Goal: Task Accomplishment & Management: Manage account settings

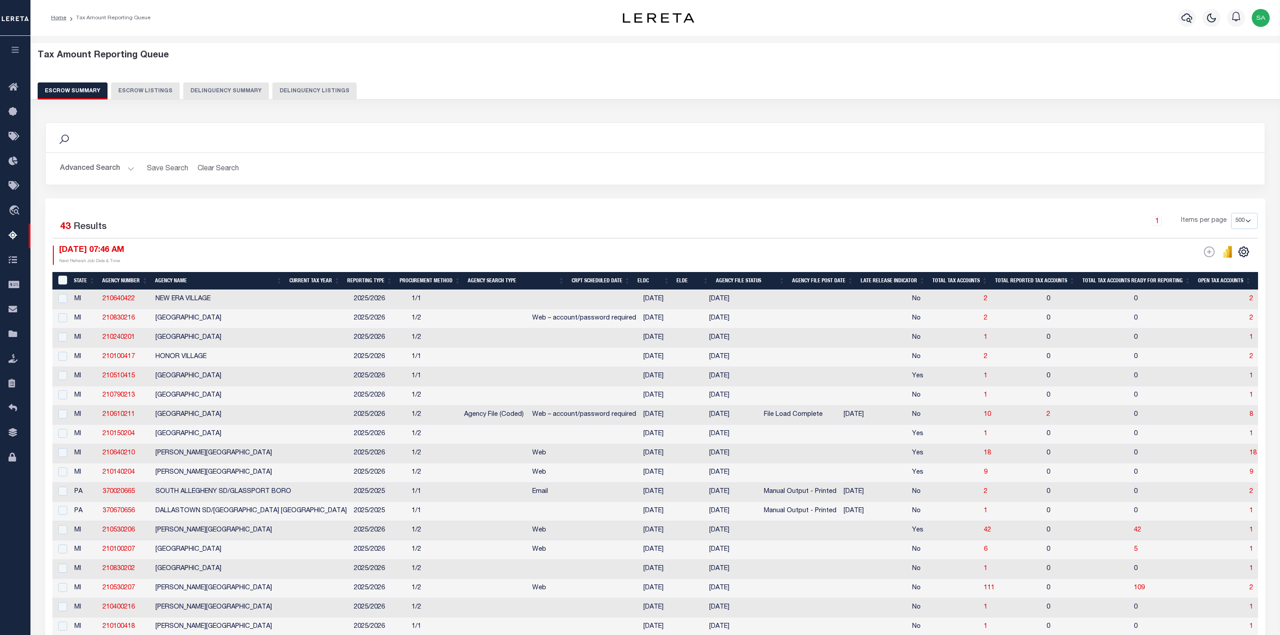
select select
select select "500"
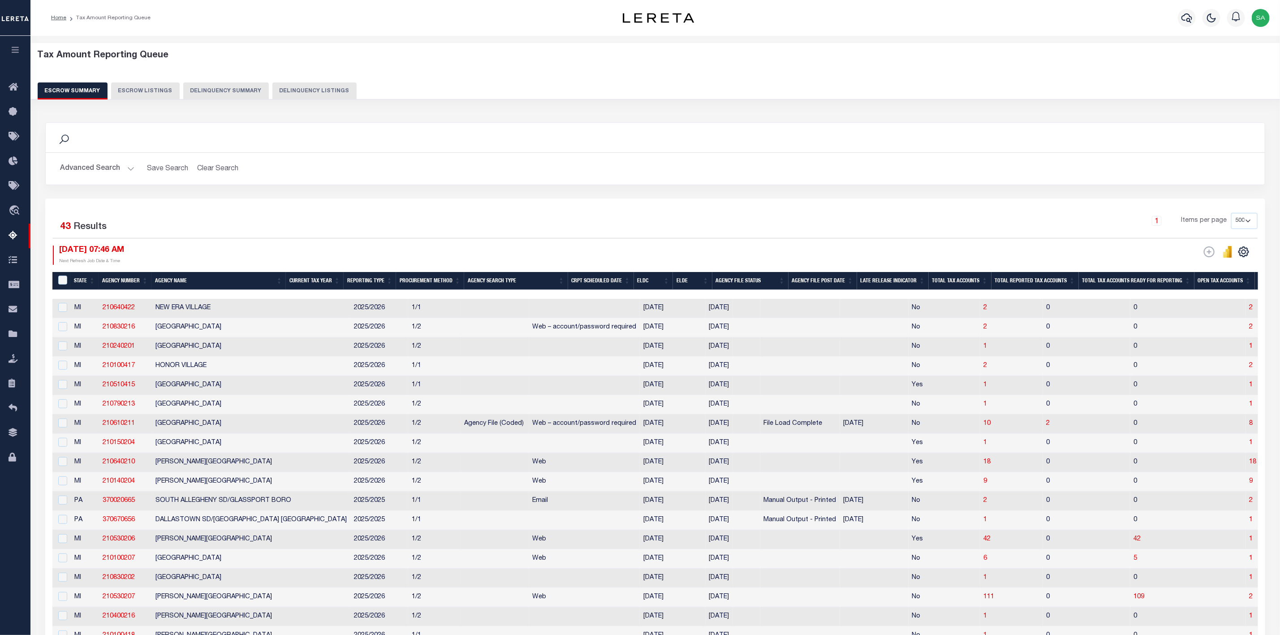
click at [131, 170] on button "Advanced Search" at bounding box center [97, 168] width 74 height 17
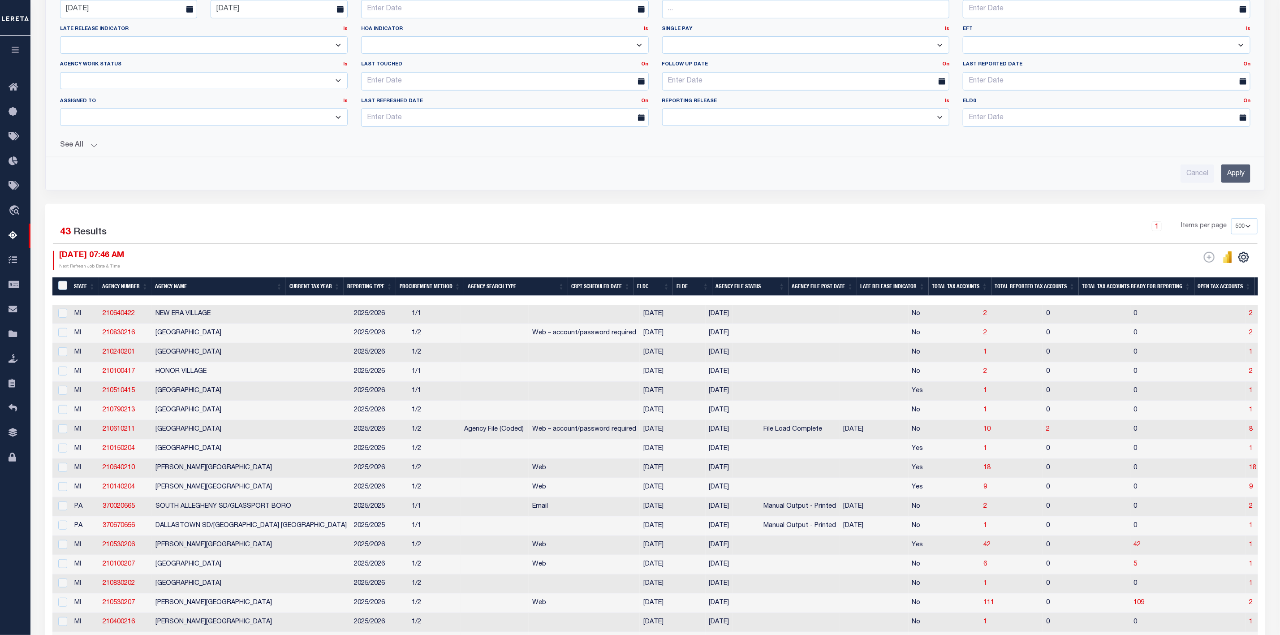
scroll to position [67, 0]
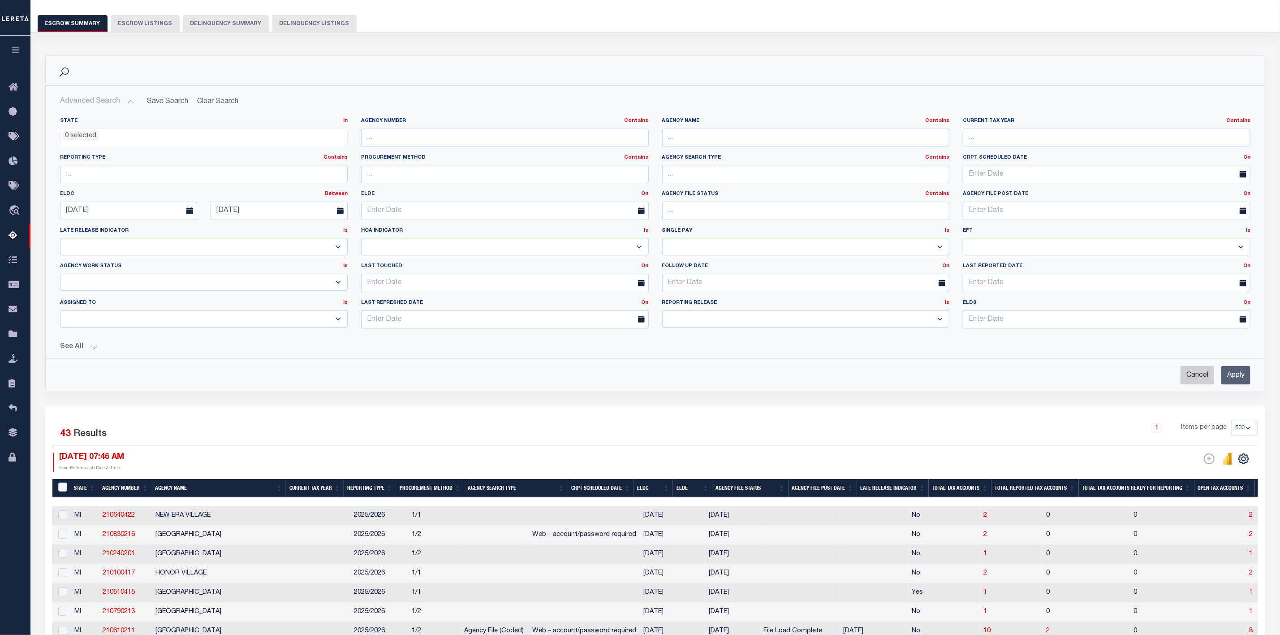
click at [1200, 382] on input "Cancel" at bounding box center [1197, 375] width 34 height 18
checkbox input "true"
select select
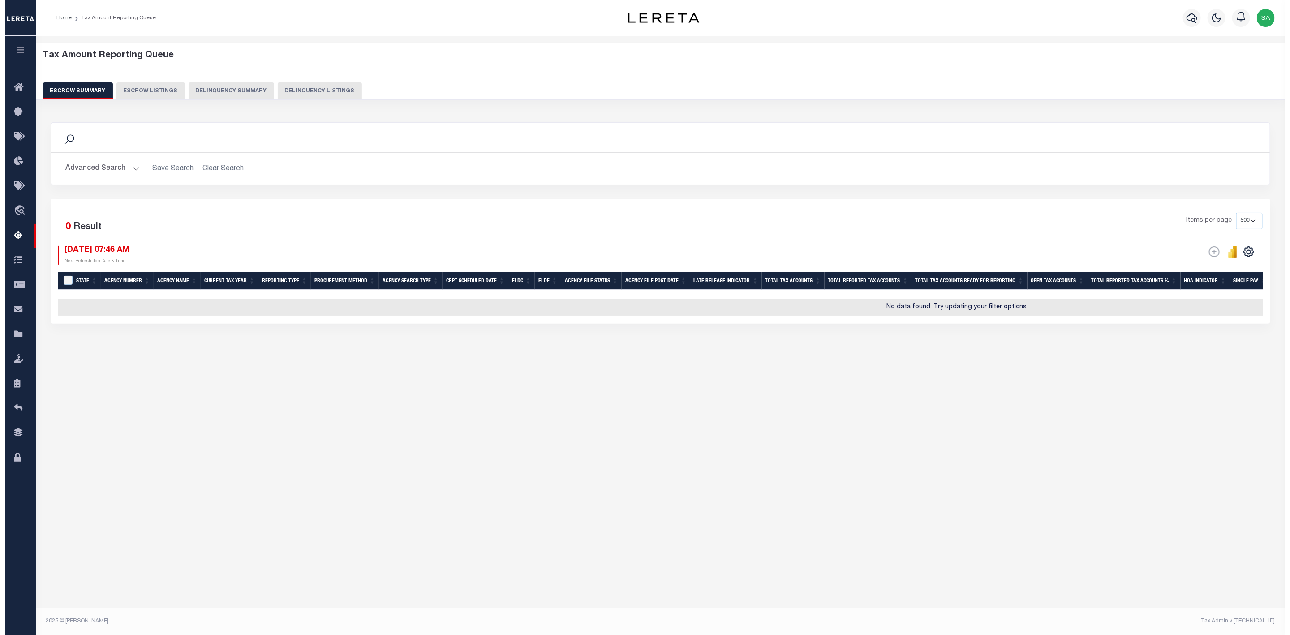
scroll to position [0, 0]
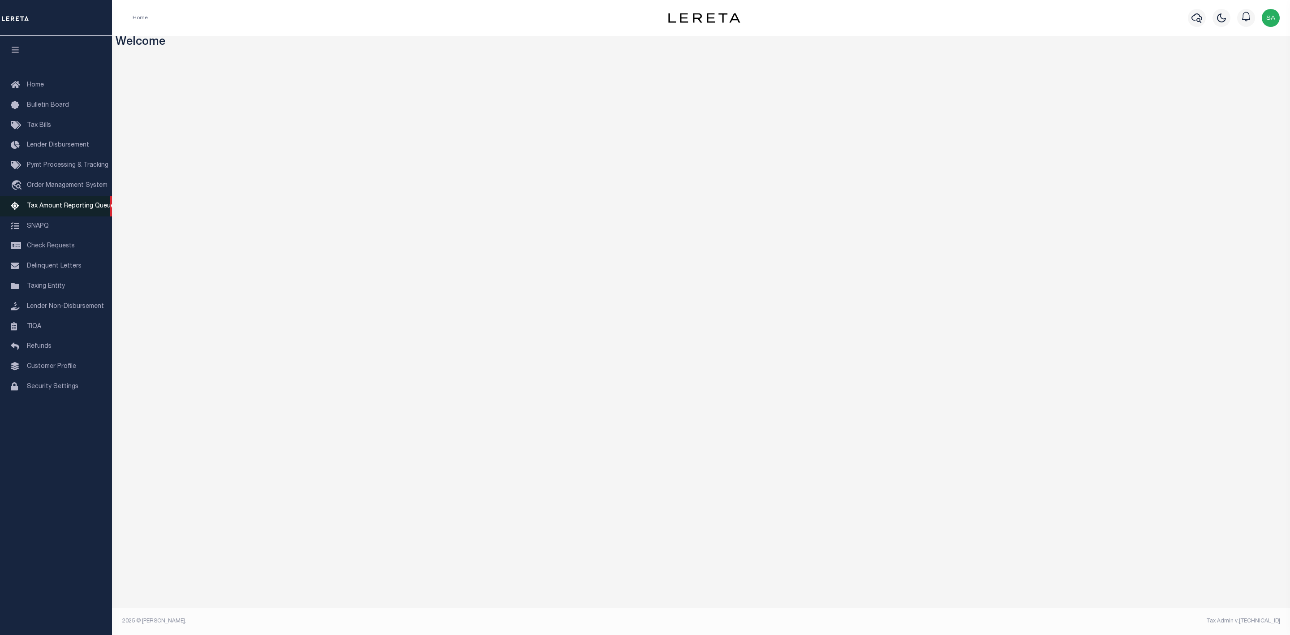
click at [63, 206] on span "Tax Amount Reporting Queue" at bounding box center [70, 206] width 87 height 6
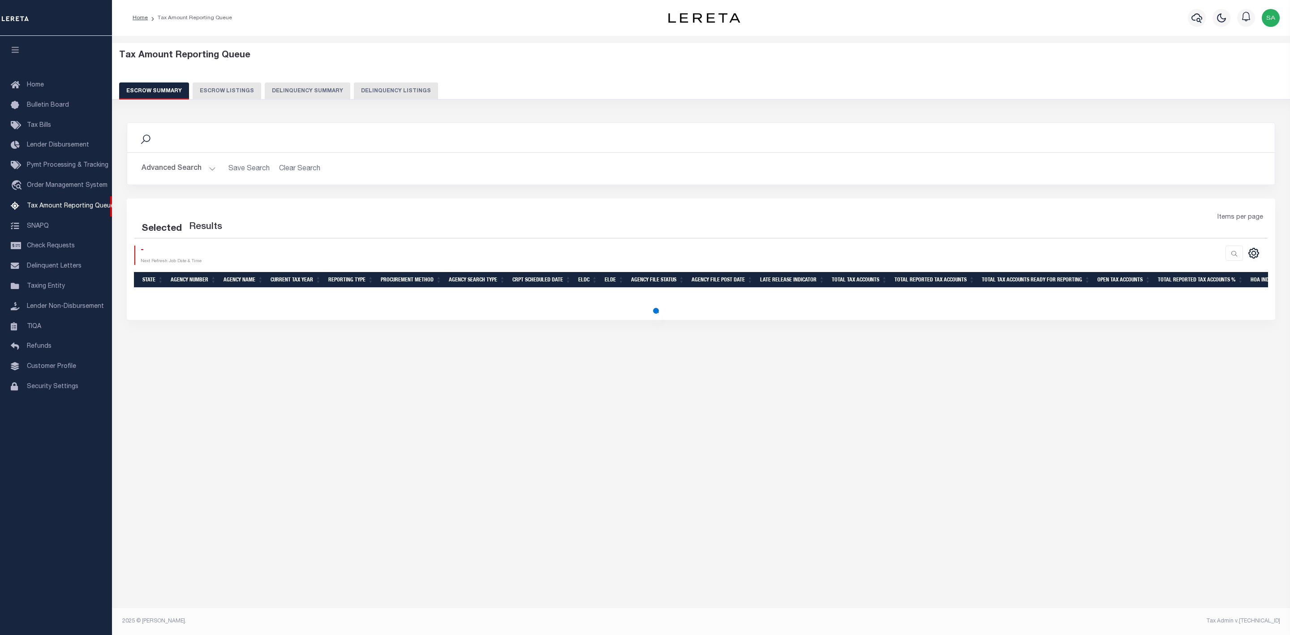
select select "500"
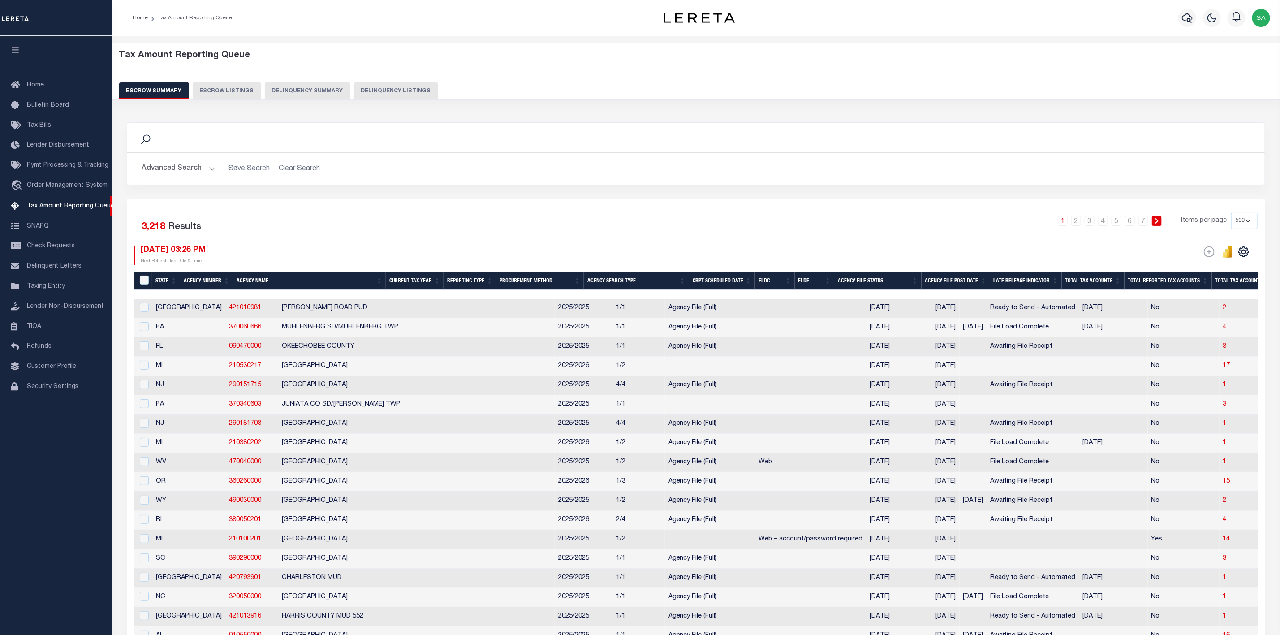
click at [195, 165] on button "Advanced Search" at bounding box center [179, 168] width 74 height 17
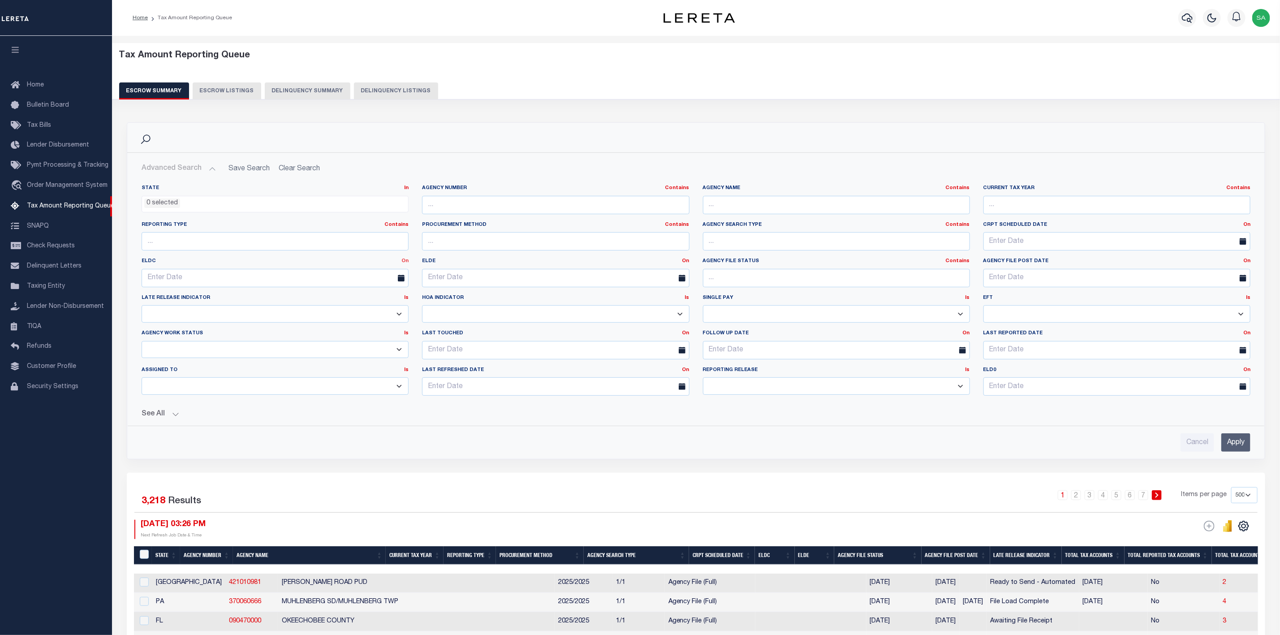
click at [406, 262] on link "On" at bounding box center [404, 260] width 7 height 5
click at [371, 311] on link "Between" at bounding box center [372, 310] width 71 height 13
click at [241, 275] on input "text" at bounding box center [205, 278] width 127 height 18
click at [212, 328] on span "3" at bounding box center [210, 329] width 17 height 17
click at [236, 279] on input "09-03-2025" at bounding box center [205, 278] width 127 height 18
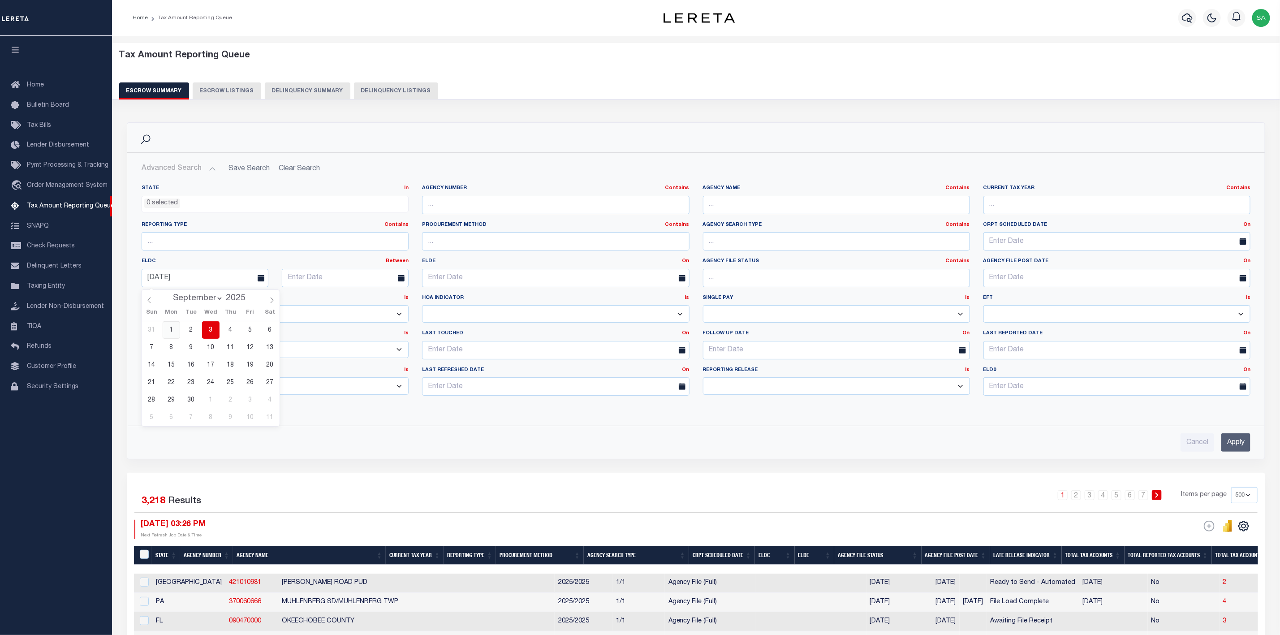
click at [171, 335] on span "1" at bounding box center [171, 329] width 17 height 17
type input "[DATE]"
click at [372, 281] on input "text" at bounding box center [345, 278] width 127 height 18
click at [410, 300] on icon at bounding box center [412, 300] width 6 height 6
select select "9"
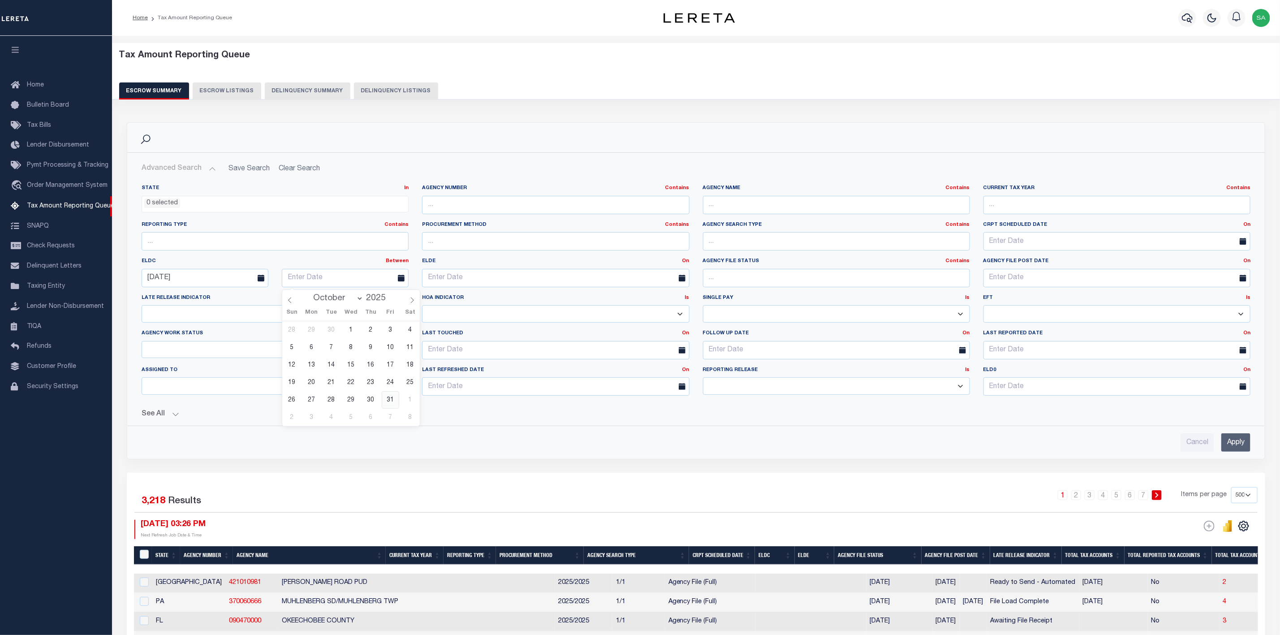
click at [392, 397] on span "31" at bounding box center [390, 399] width 17 height 17
type input "[DATE]"
click at [169, 418] on button "See All" at bounding box center [696, 414] width 1109 height 9
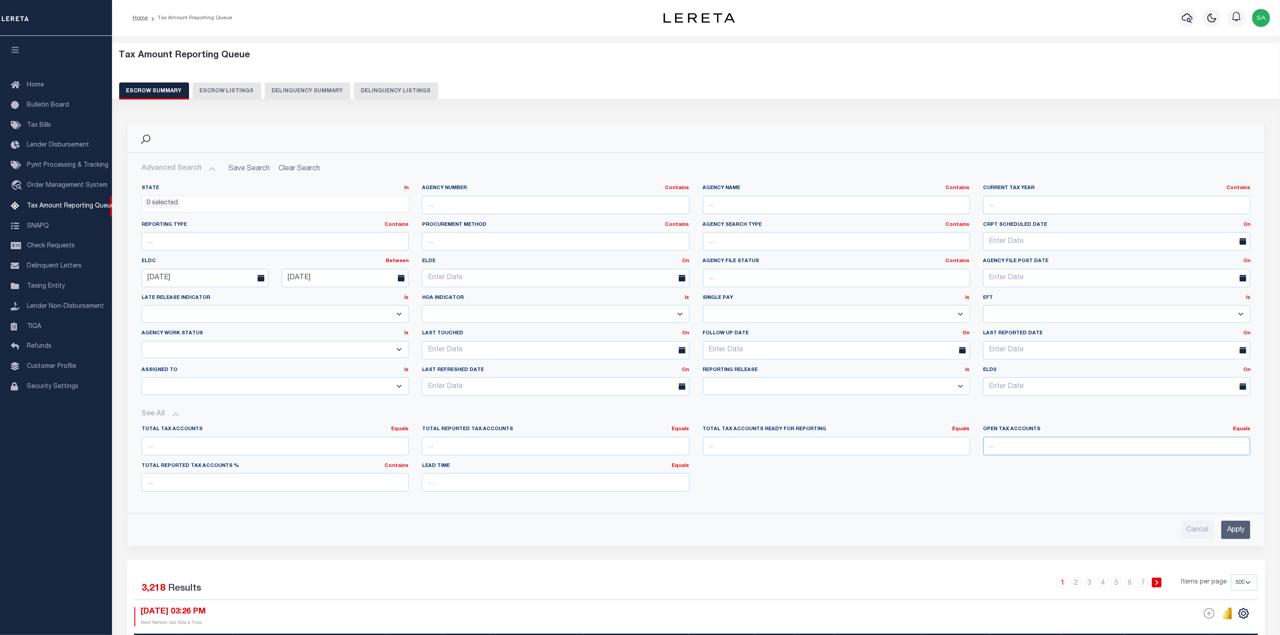
click at [1175, 451] on input "number" at bounding box center [1116, 446] width 267 height 18
click at [1238, 430] on link "Equals" at bounding box center [1241, 428] width 17 height 5
click at [1208, 464] on link "Is [GEOGRAPHIC_DATA]" at bounding box center [1201, 465] width 98 height 13
click at [1141, 452] on input "number" at bounding box center [1116, 446] width 267 height 18
type input "0"
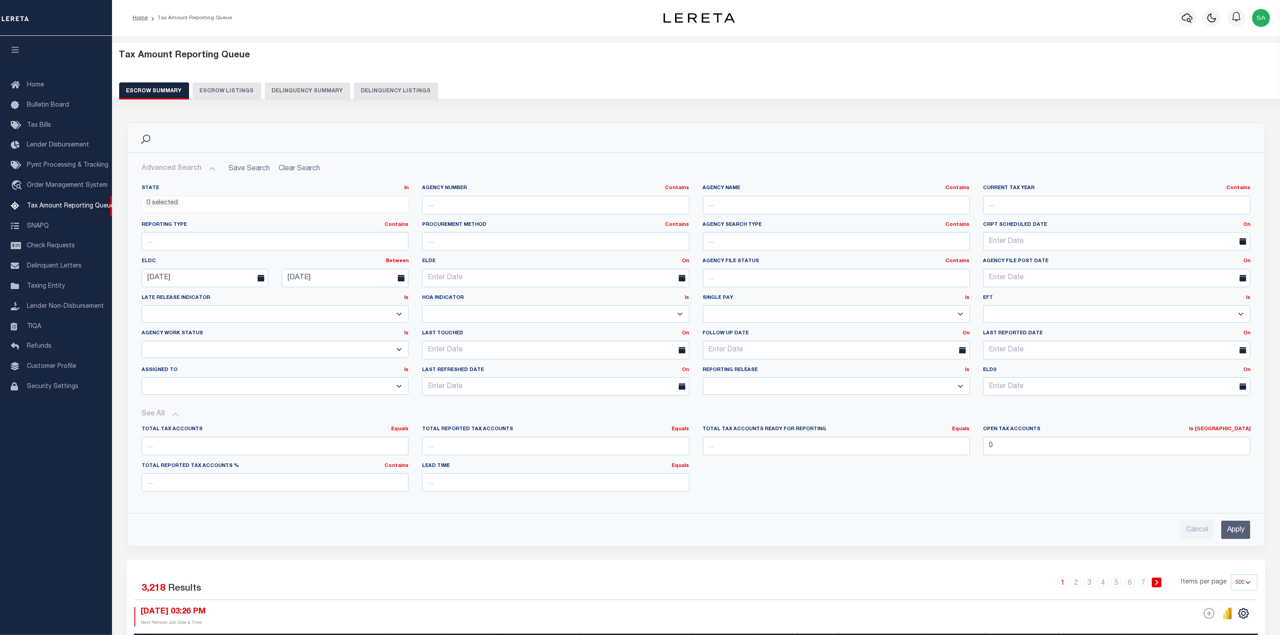
click at [1242, 533] on input "Apply" at bounding box center [1235, 529] width 29 height 18
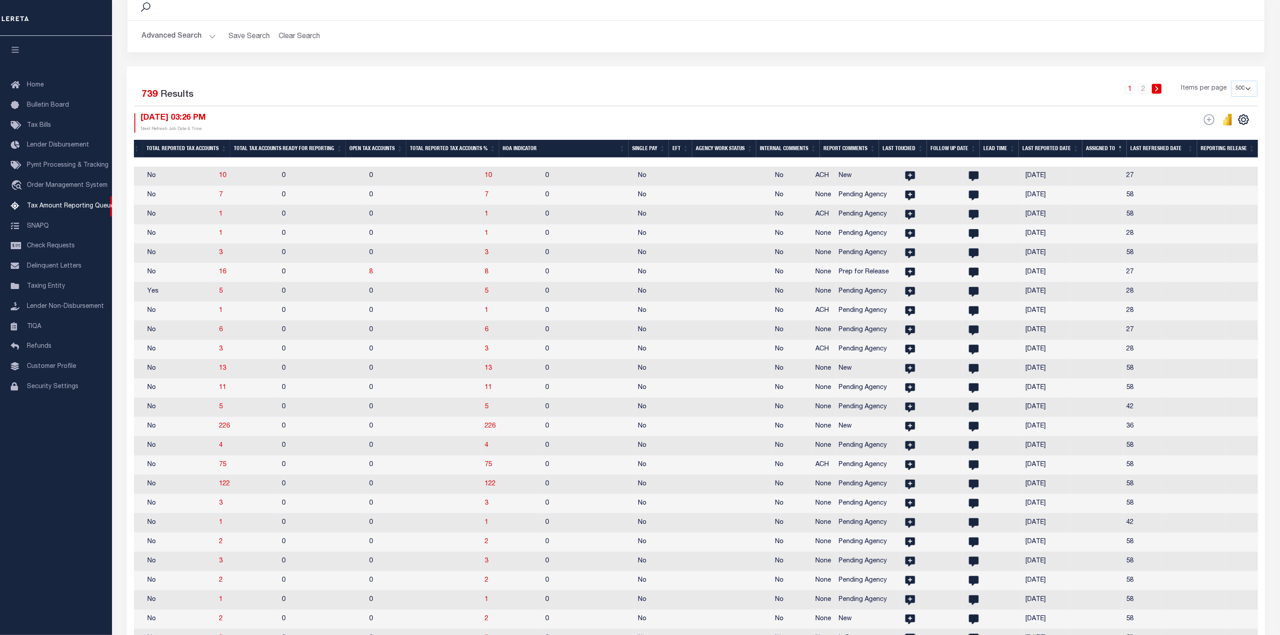
scroll to position [0, 293]
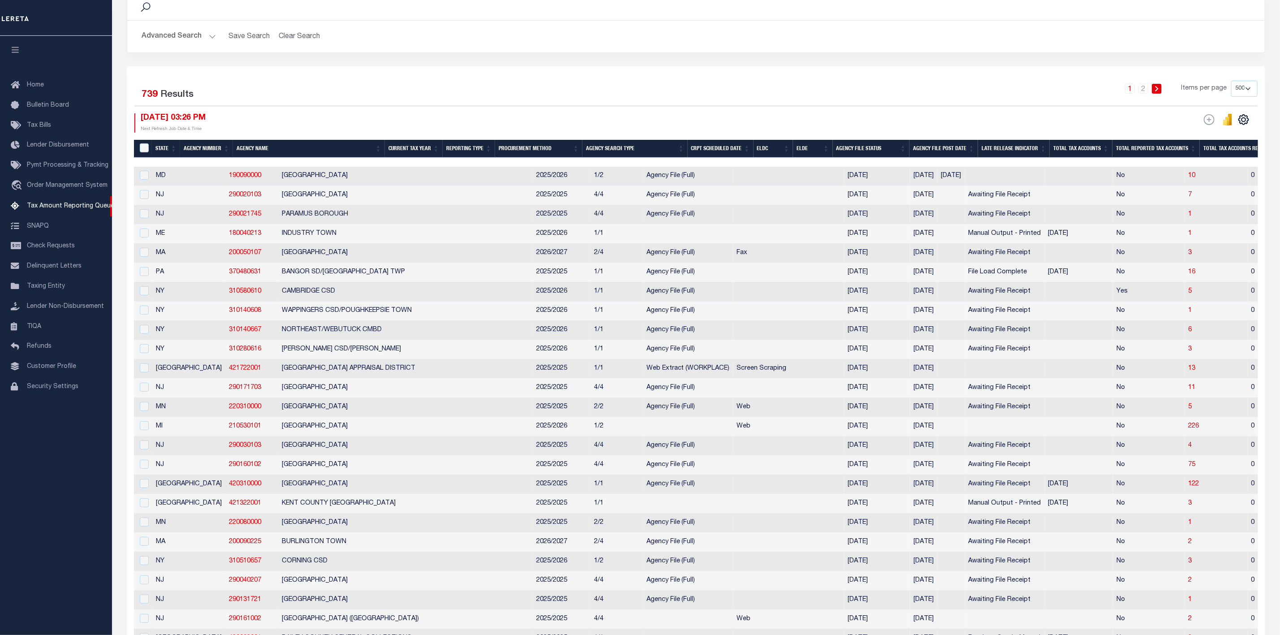
click at [778, 148] on th "ELDC" at bounding box center [772, 149] width 39 height 18
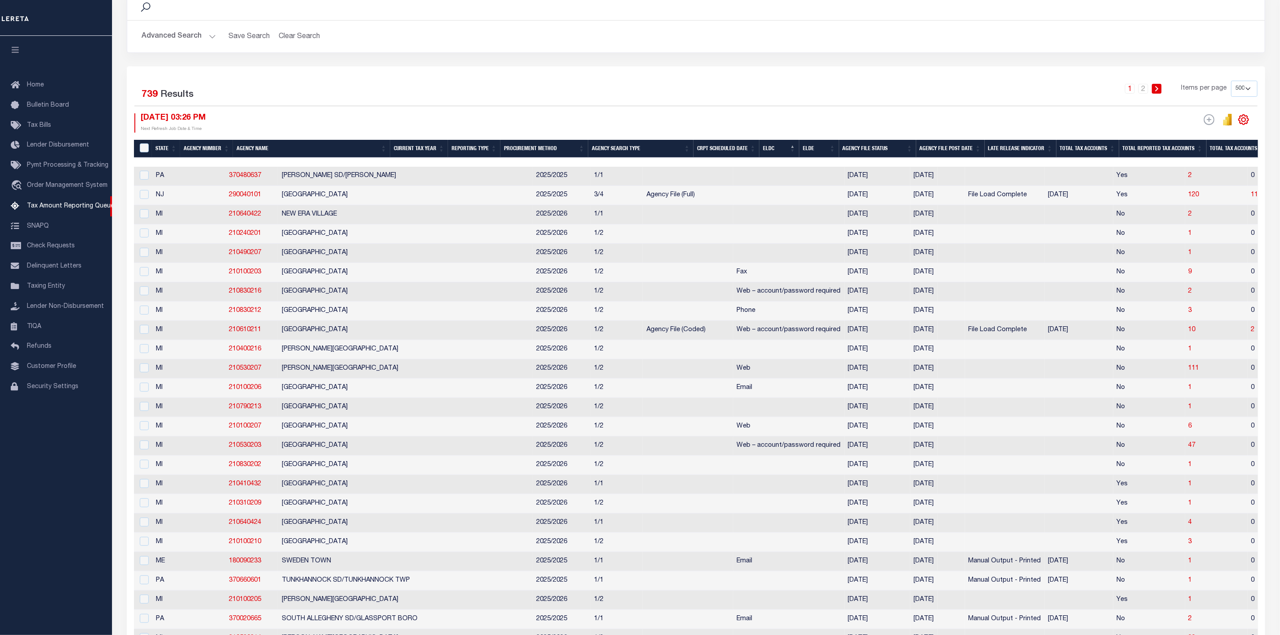
click at [1243, 125] on icon "" at bounding box center [1244, 120] width 12 height 12
click at [1212, 129] on link "CSV" at bounding box center [1206, 134] width 87 height 17
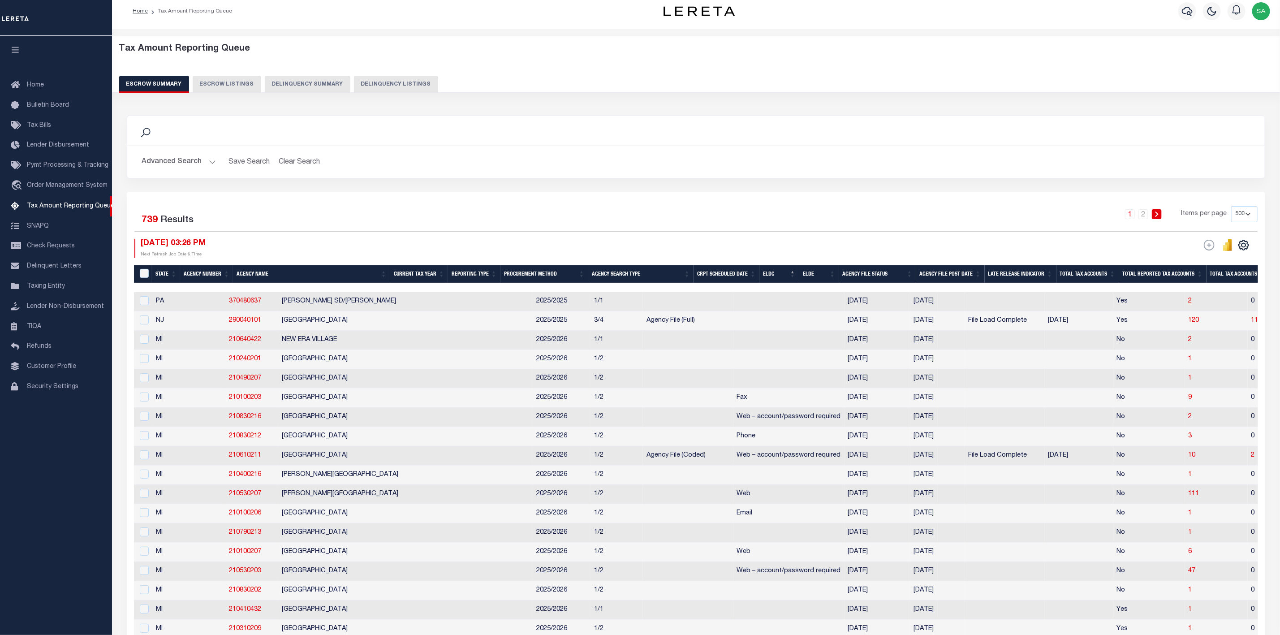
scroll to position [0, 0]
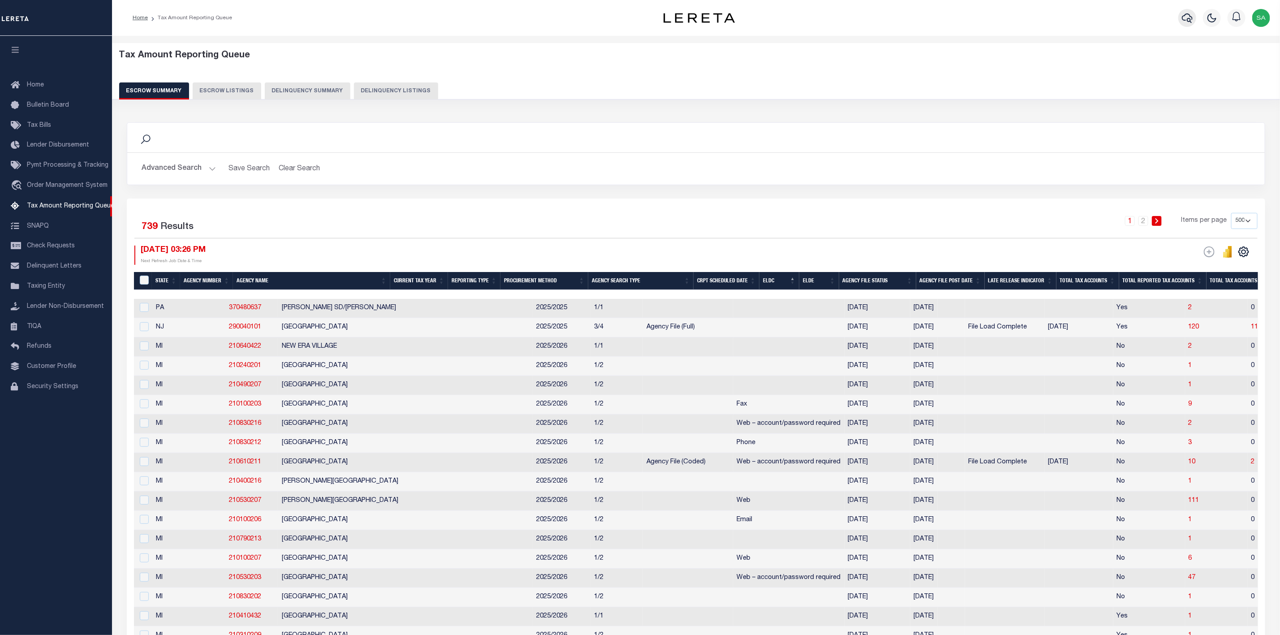
click at [1186, 23] on icon "button" at bounding box center [1187, 18] width 11 height 11
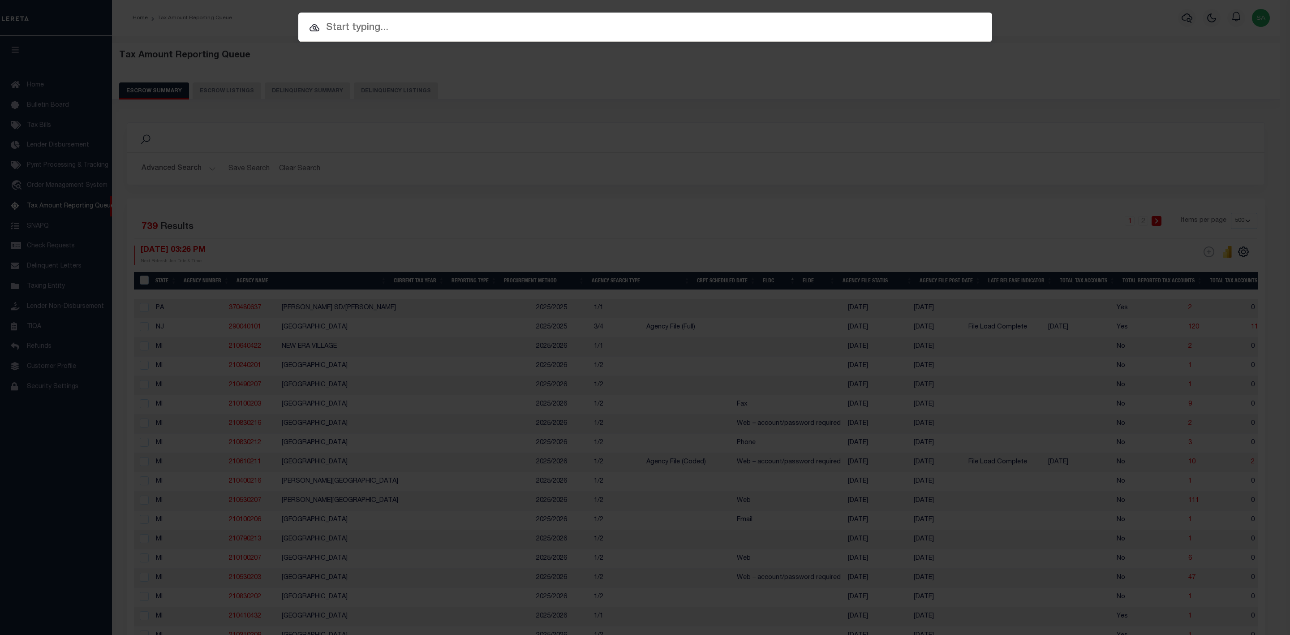
paste input "12705"
type input "12705"
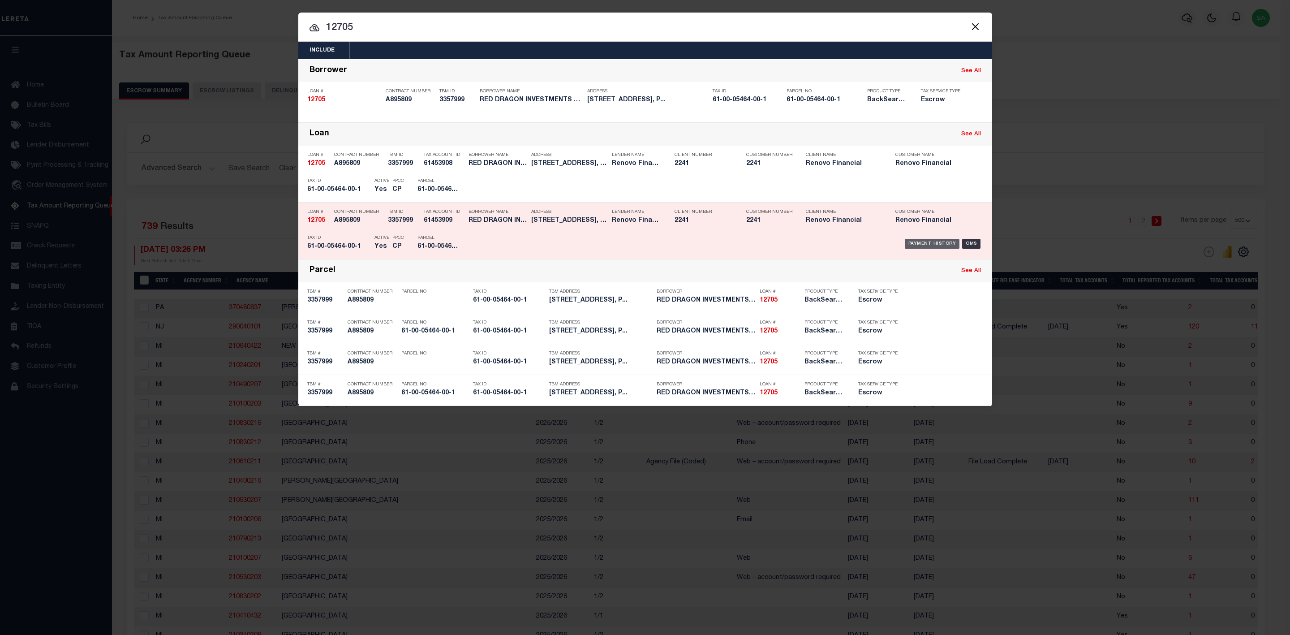
click at [936, 246] on div "Payment History" at bounding box center [932, 244] width 55 height 10
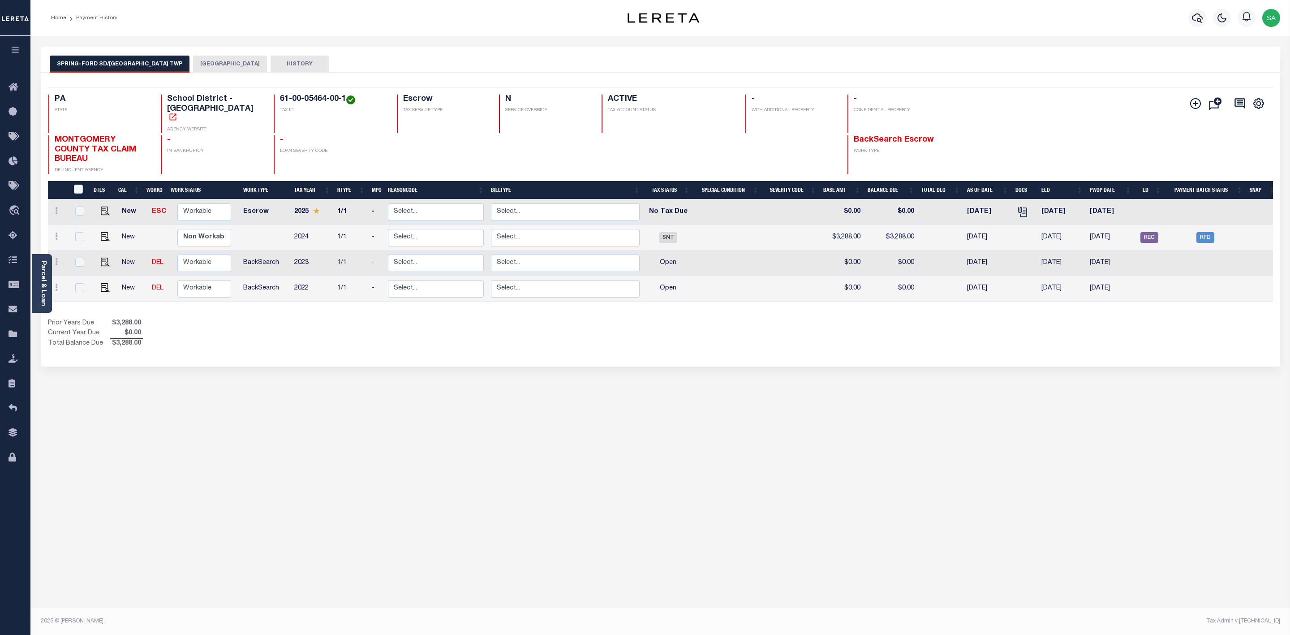
click at [256, 62] on button "[GEOGRAPHIC_DATA]" at bounding box center [230, 64] width 74 height 17
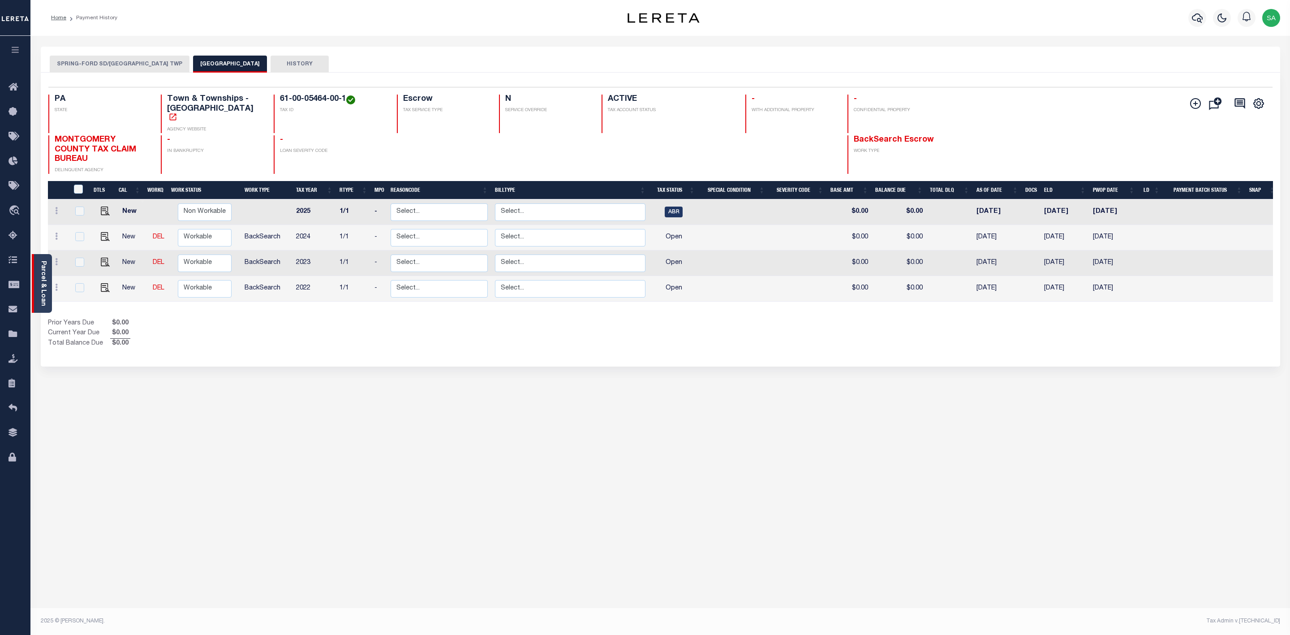
click at [42, 291] on link "Parcel & Loan" at bounding box center [43, 283] width 6 height 45
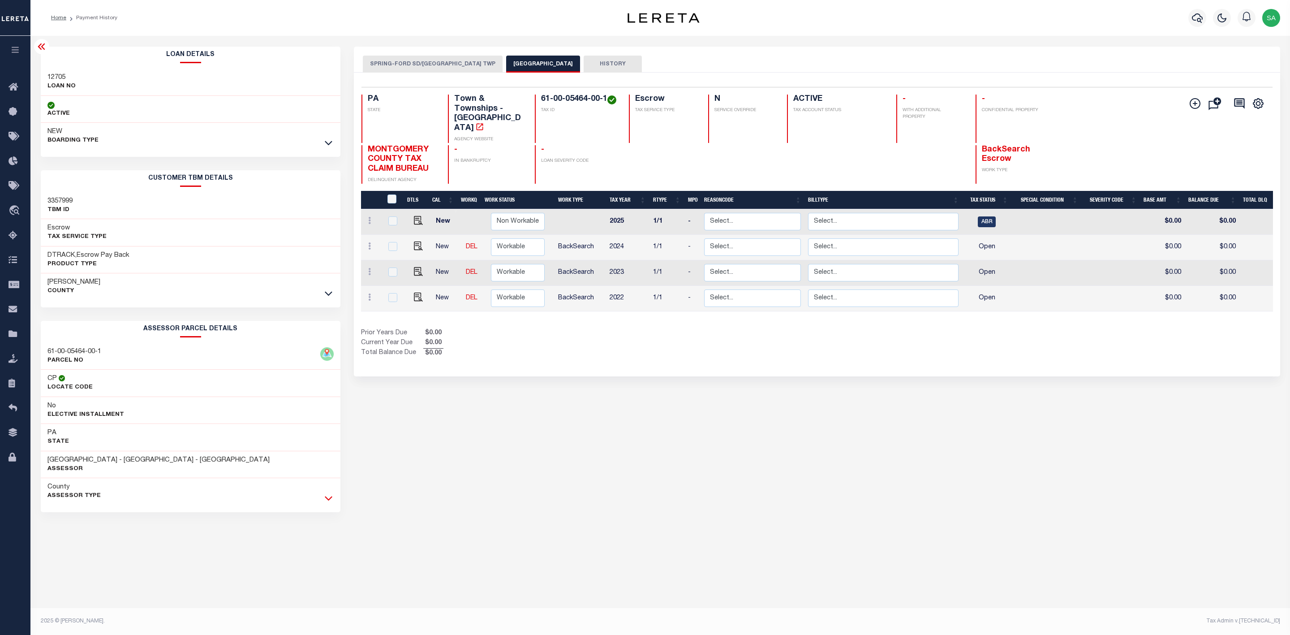
click at [328, 501] on icon at bounding box center [329, 498] width 8 height 4
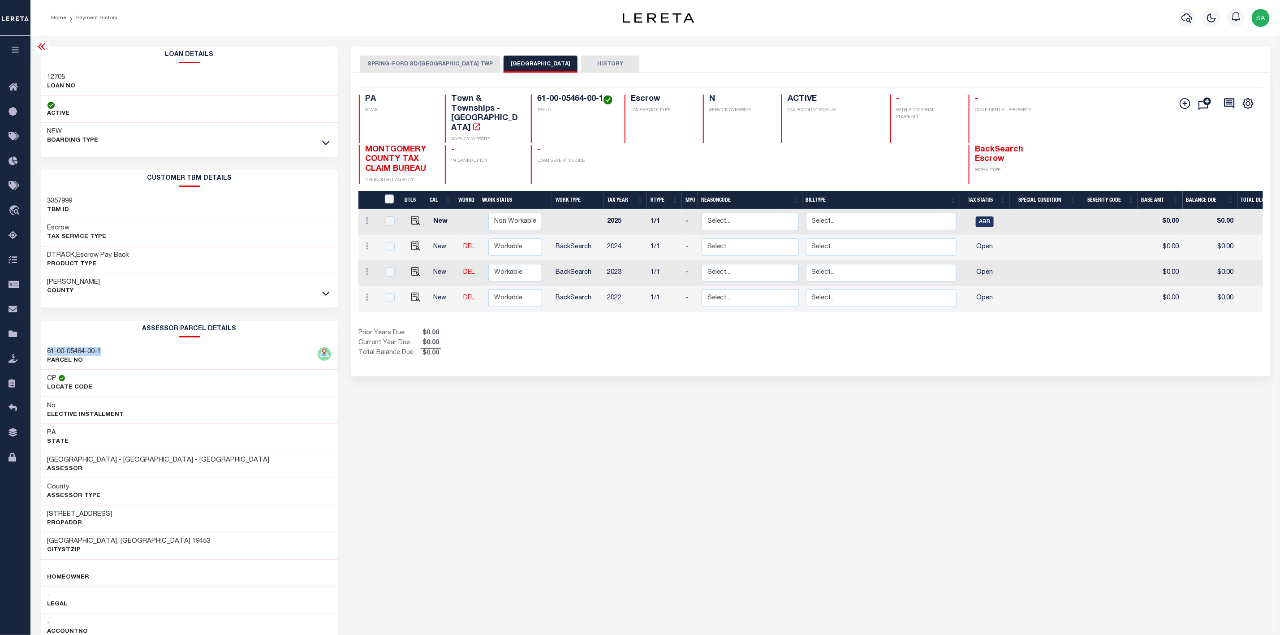
drag, startPoint x: 113, startPoint y: 349, endPoint x: 47, endPoint y: 352, distance: 65.9
click at [47, 352] on div "61-00-05464-00-1 PARCEL NO" at bounding box center [189, 356] width 297 height 27
copy h3 "61-00-05464-00-1"
click at [104, 353] on div "61-00-05464-00-1 PARCEL NO" at bounding box center [189, 356] width 297 height 27
drag, startPoint x: 105, startPoint y: 352, endPoint x: 46, endPoint y: 353, distance: 58.7
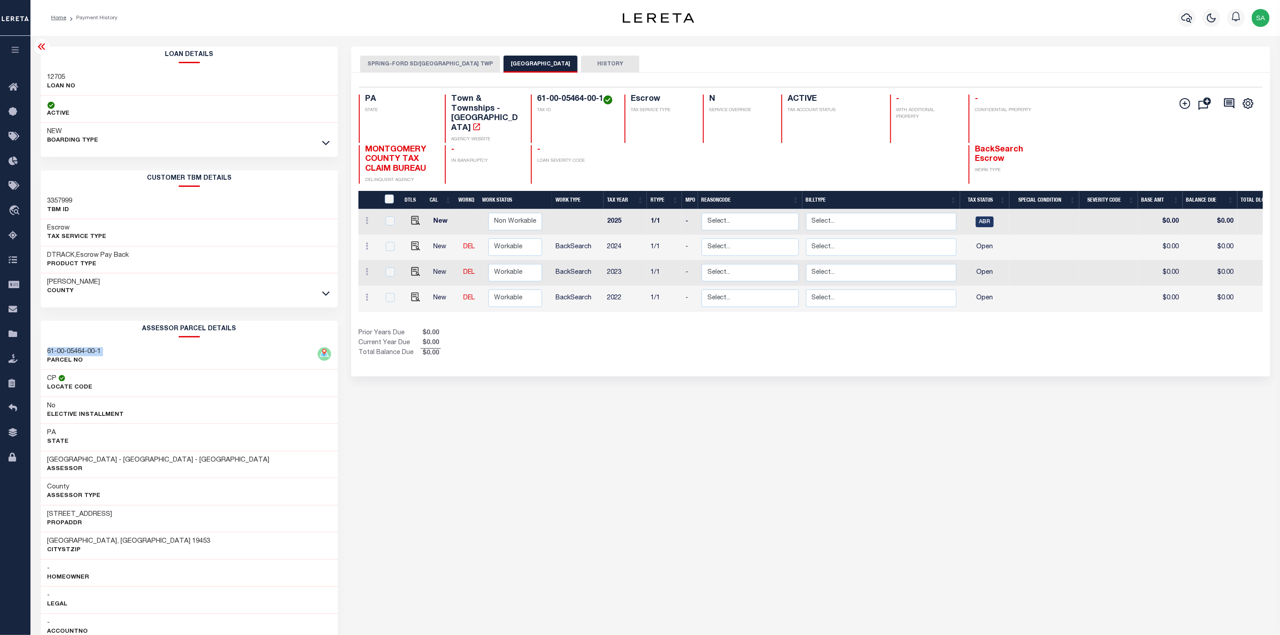
click at [46, 353] on div "61-00-05464-00-1 PARCEL NO" at bounding box center [189, 356] width 297 height 27
drag, startPoint x: 108, startPoint y: 518, endPoint x: 38, endPoint y: 514, distance: 70.0
click at [38, 514] on div "Loan Details 12705 LOAN NO ACTIVE" at bounding box center [189, 489] width 311 height 885
copy h3 "[STREET_ADDRESS]"
drag, startPoint x: 111, startPoint y: 348, endPoint x: 34, endPoint y: 349, distance: 76.6
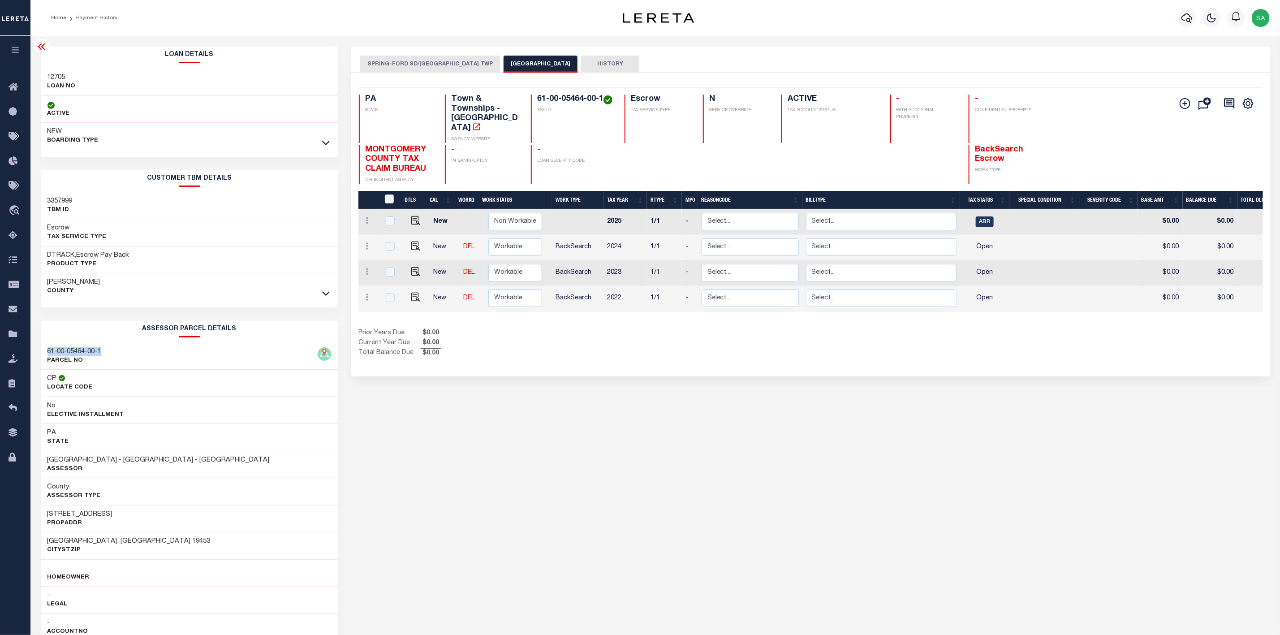
click at [34, 349] on div "Loan Details 12705 LOAN NO ACTIVE" at bounding box center [189, 489] width 311 height 885
copy h3 "61-00-05464-00-1"
click at [413, 216] on img "" at bounding box center [415, 220] width 9 height 9
checkbox input "true"
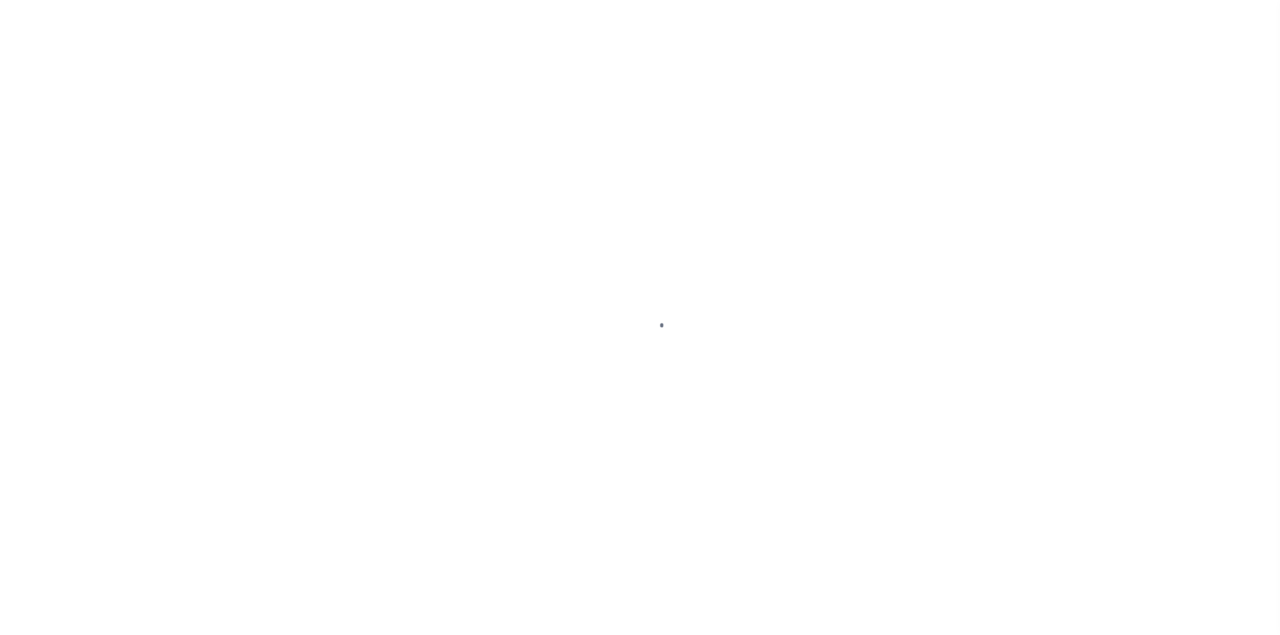
checkbox input "false"
type input "12/25/2024"
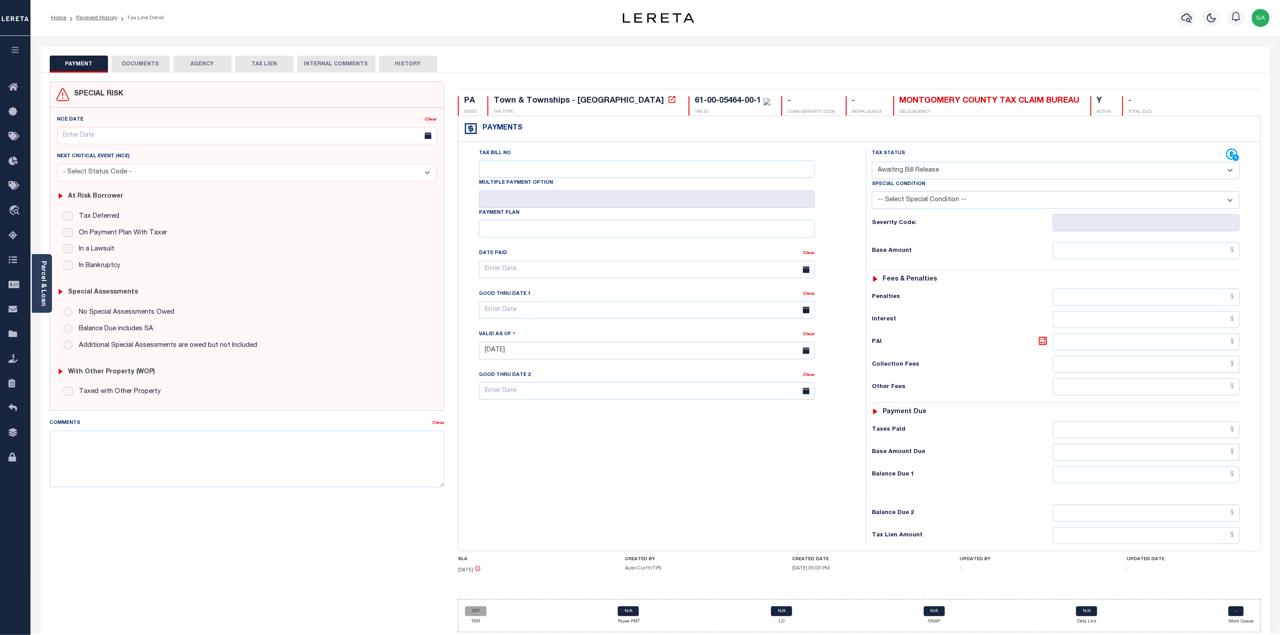
click at [1055, 167] on select "- Select Status Code - Open Due/Unpaid Paid Incomplete No Tax Due Internal Refu…" at bounding box center [1056, 170] width 368 height 17
select select "DUE"
click at [872, 163] on select "- Select Status Code - Open Due/Unpaid Paid Incomplete No Tax Due Internal Refu…" at bounding box center [1056, 170] width 368 height 17
type input "[DATE]"
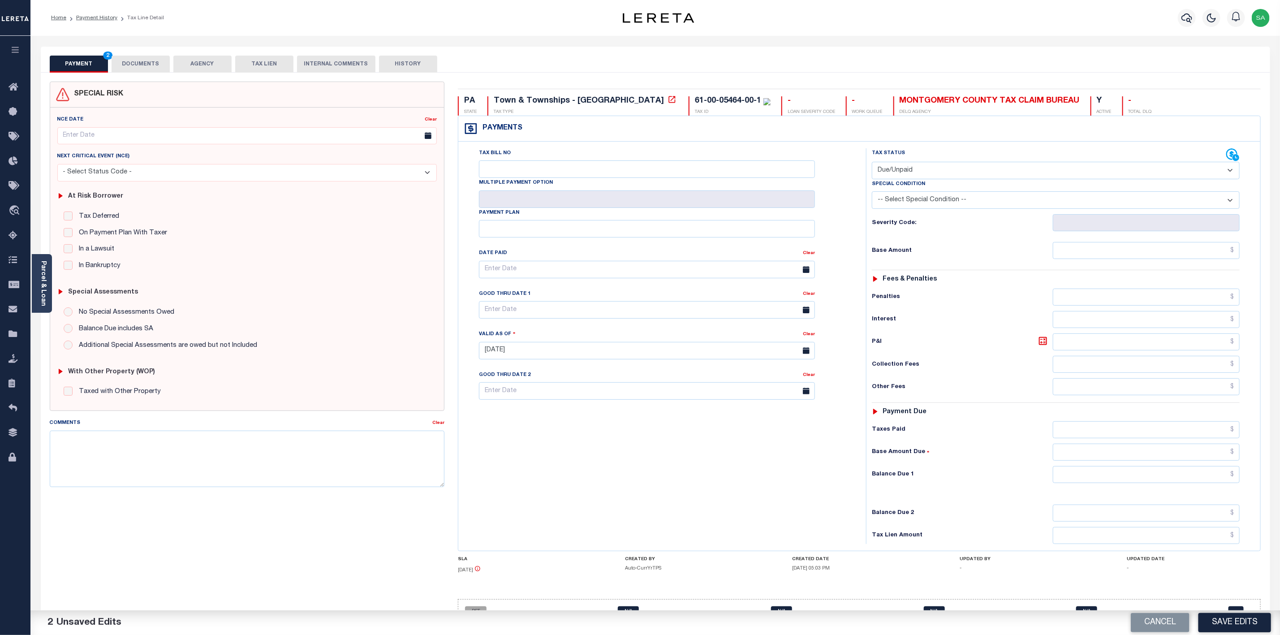
click at [1000, 206] on select "-- Select Special Condition -- 3RD PARTY TAX LIEN AGENCY TAX LIEN (A.K.A Inside…" at bounding box center [1056, 199] width 368 height 17
click at [872, 193] on select "-- Select Special Condition -- 3RD PARTY TAX LIEN AGENCY TAX LIEN (A.K.A Inside…" at bounding box center [1056, 199] width 368 height 17
click at [980, 198] on select "-- Select Special Condition -- 3RD PARTY TAX LIEN AGENCY TAX LIEN (A.K.A Inside…" at bounding box center [1056, 199] width 368 height 17
select select "17"
click at [872, 193] on select "-- Select Special Condition -- 3RD PARTY TAX LIEN AGENCY TAX LIEN (A.K.A Inside…" at bounding box center [1056, 199] width 368 height 17
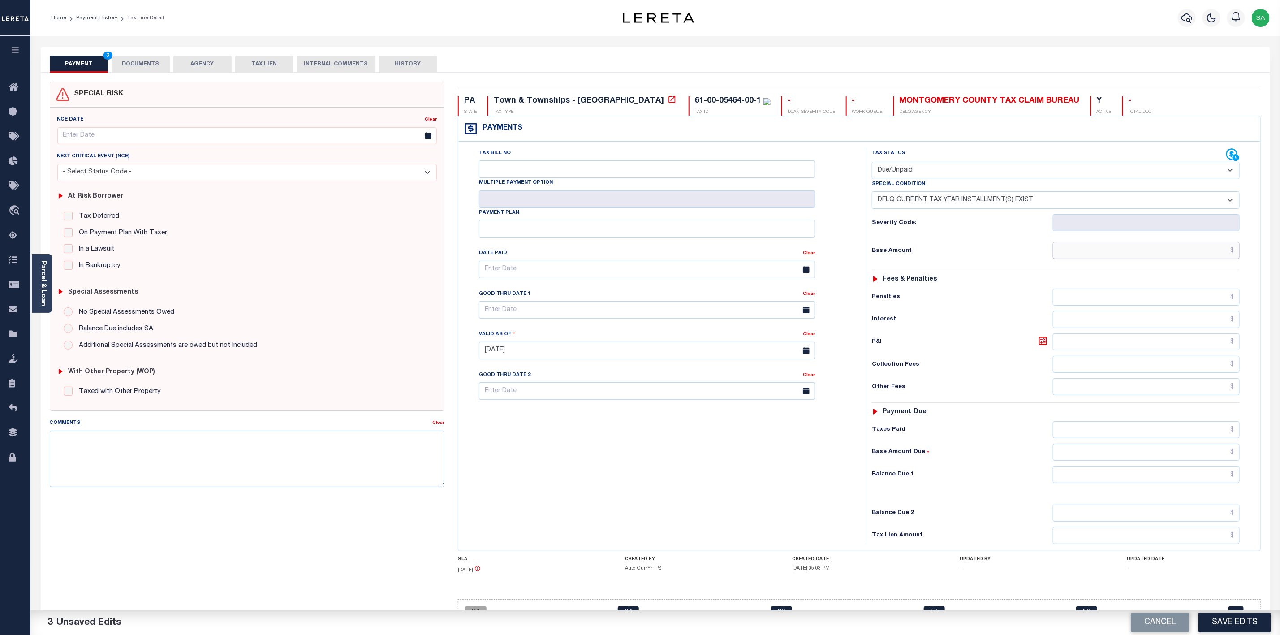
click at [1131, 256] on input "text" at bounding box center [1146, 250] width 187 height 17
click at [1094, 257] on input "text" at bounding box center [1146, 250] width 187 height 17
type input "$284.00"
click at [1098, 305] on input "text" at bounding box center [1146, 296] width 187 height 17
type input "$28.00"
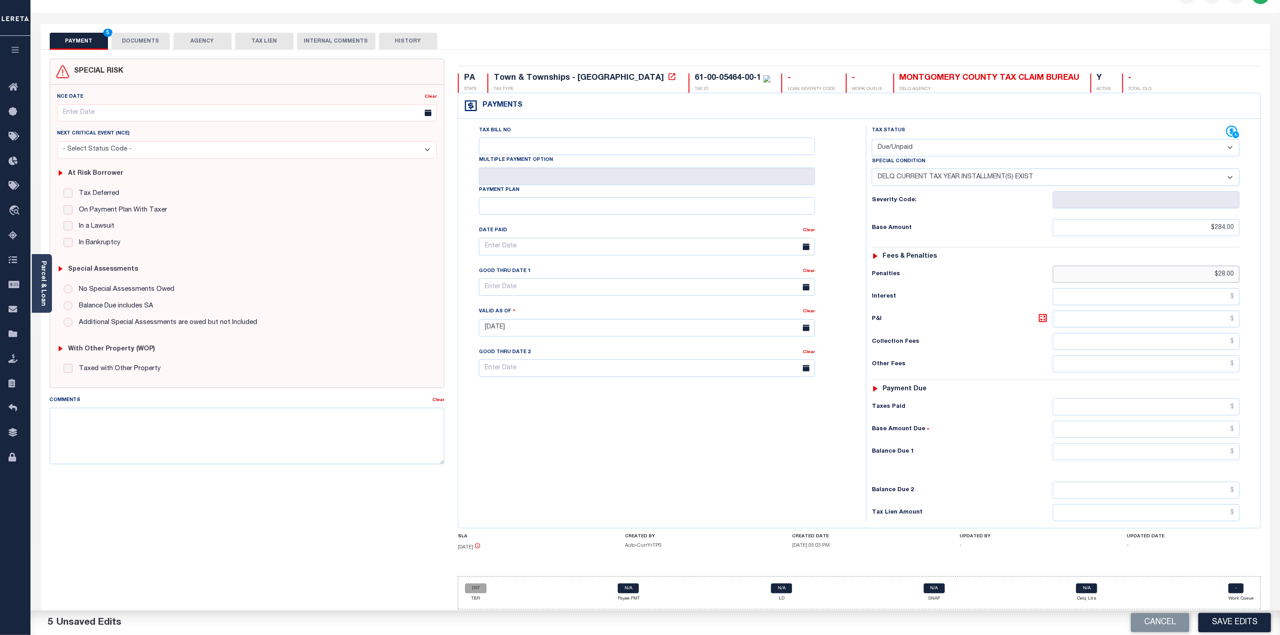
scroll to position [33, 0]
click at [1217, 450] on input "text" at bounding box center [1146, 449] width 187 height 17
click at [1160, 449] on input "text" at bounding box center [1146, 449] width 187 height 17
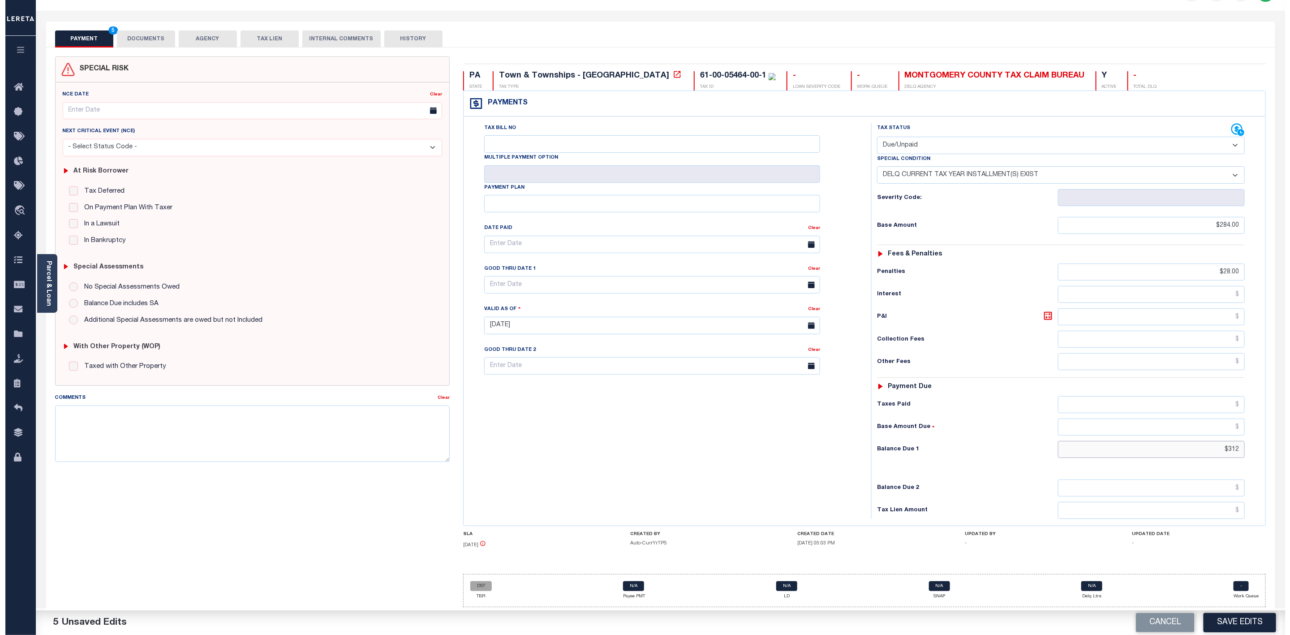
scroll to position [0, 0]
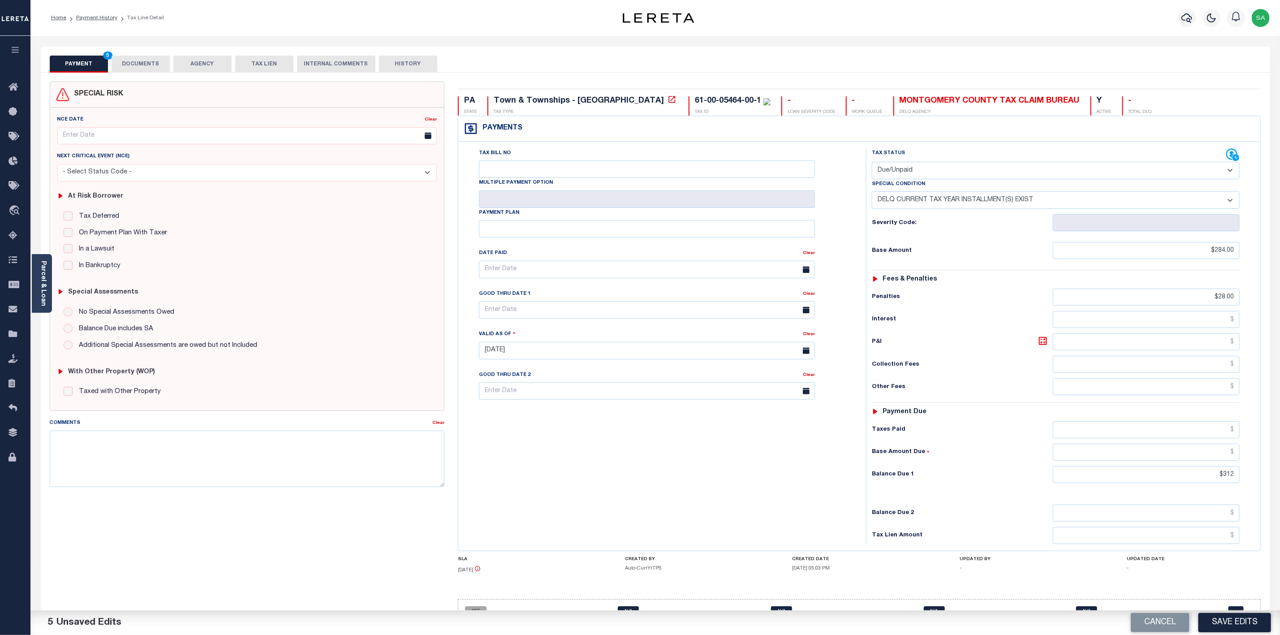
type input "$312.00"
click at [137, 62] on button "DOCUMENTS" at bounding box center [141, 64] width 58 height 17
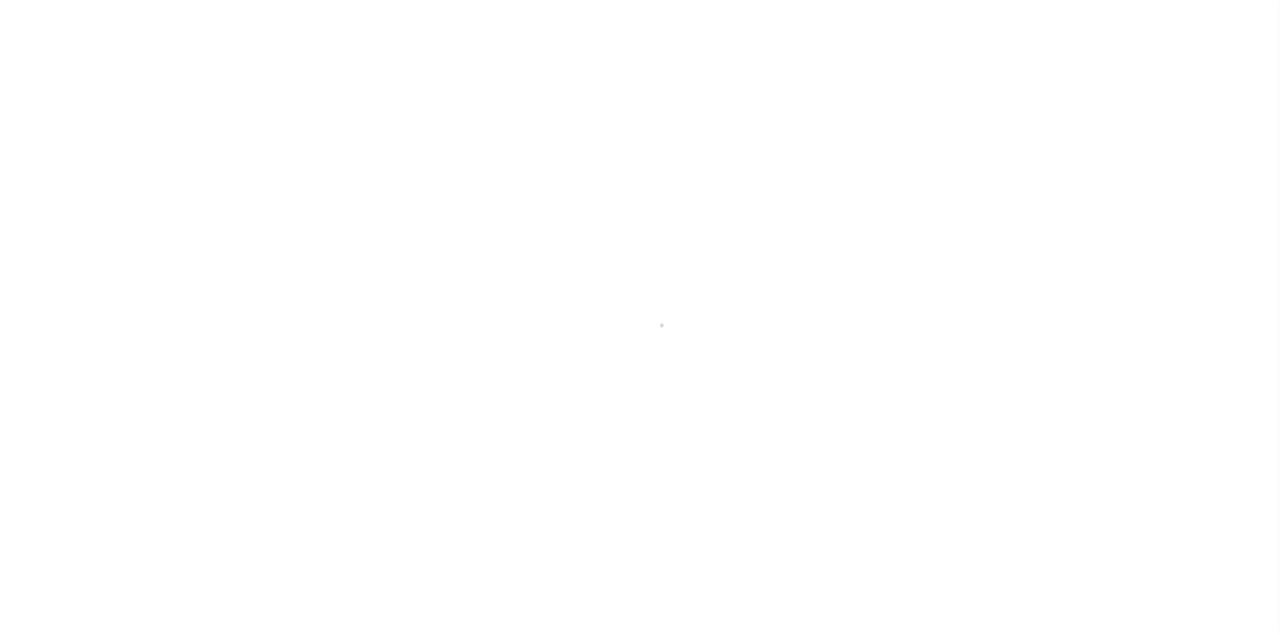
select select "DUE"
select select "17"
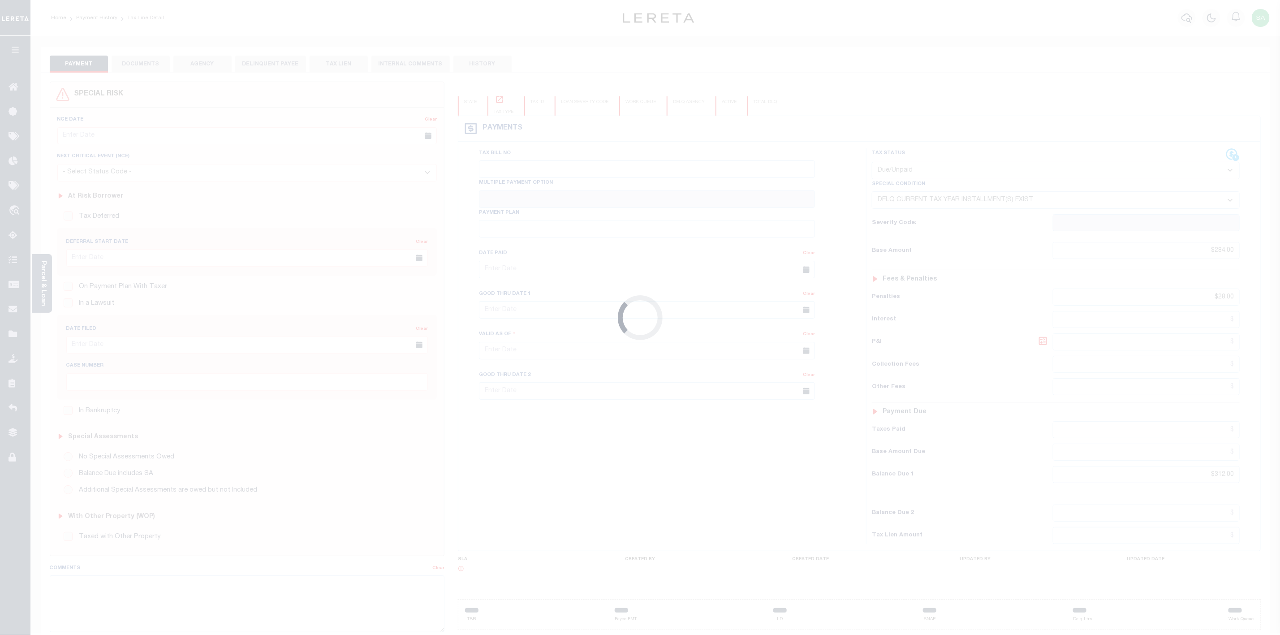
checkbox input "false"
type input "[DATE]"
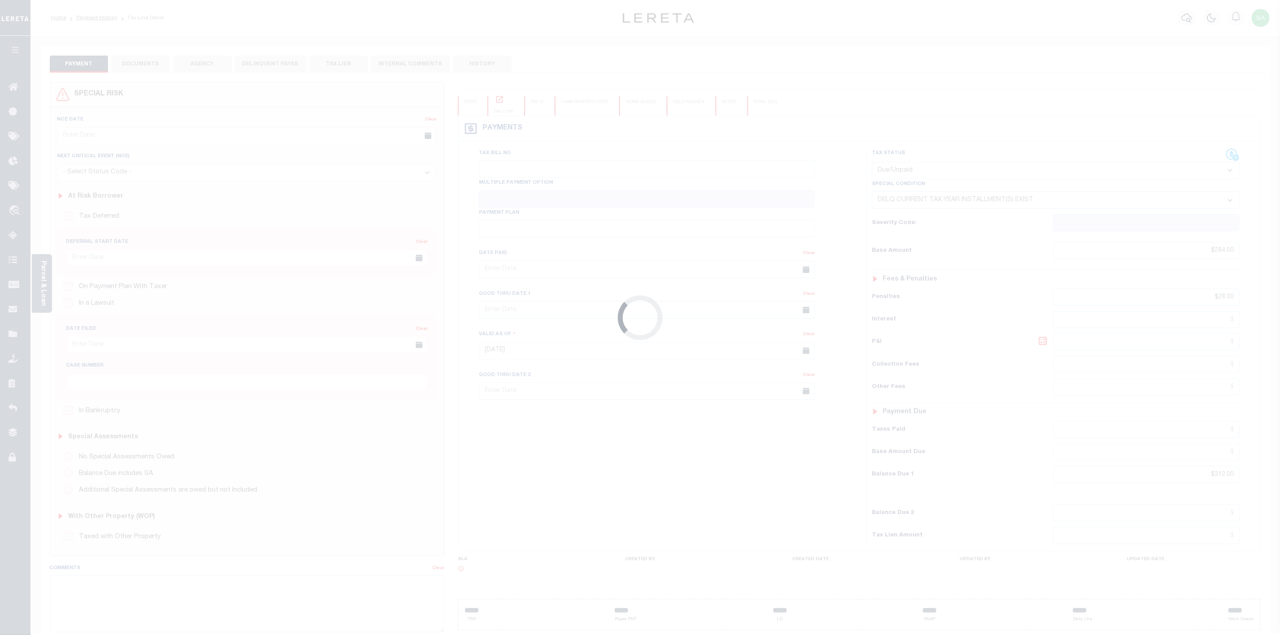
select select "0"
select select "ABR"
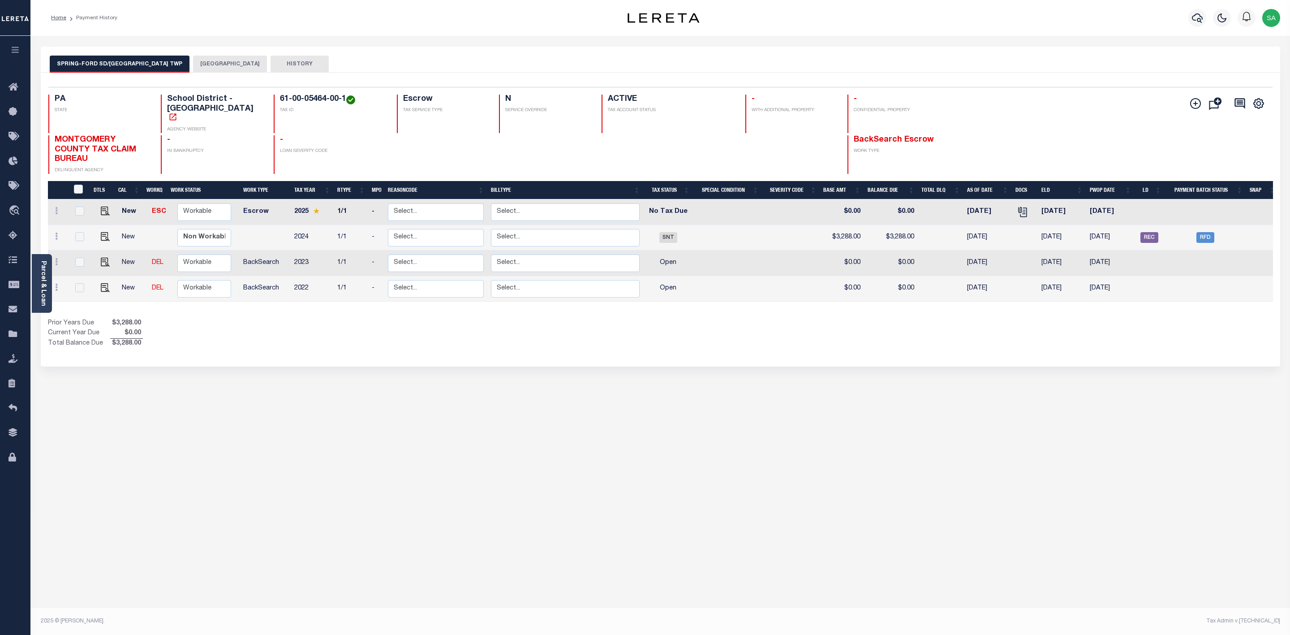
click at [220, 66] on button "[GEOGRAPHIC_DATA]" at bounding box center [230, 64] width 74 height 17
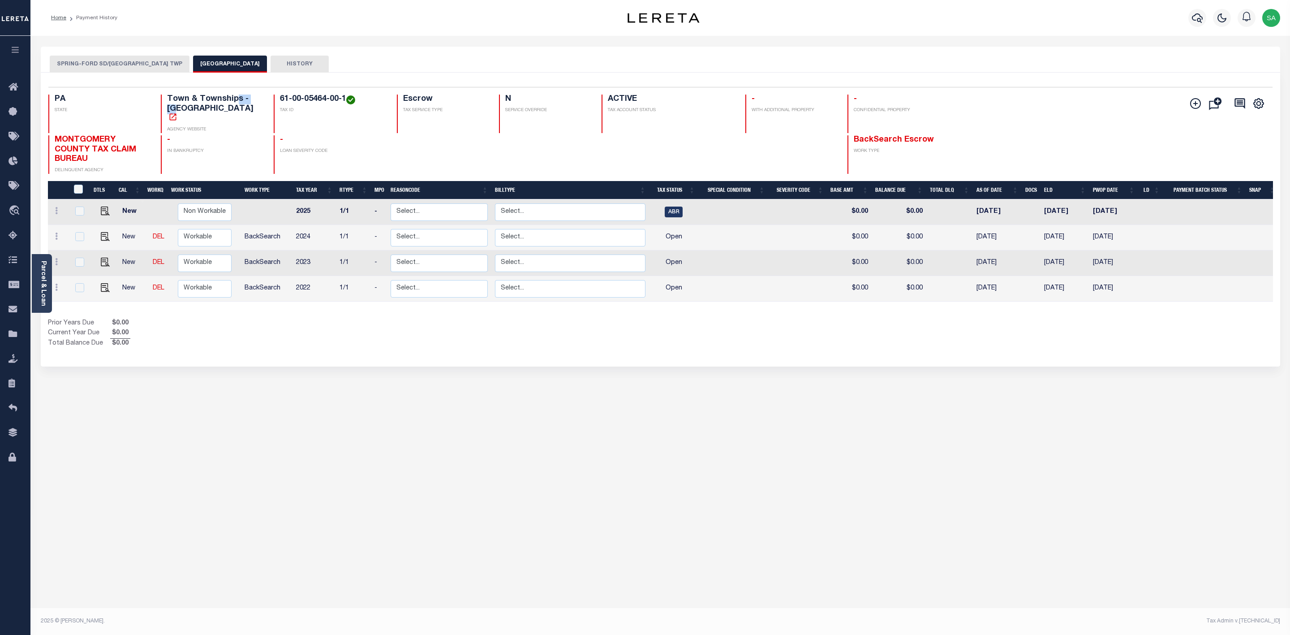
drag, startPoint x: 236, startPoint y: 101, endPoint x: 226, endPoint y: 105, distance: 10.6
click at [234, 101] on h4 "Town & Townships - [GEOGRAPHIC_DATA]" at bounding box center [215, 109] width 96 height 29
drag, startPoint x: 66, startPoint y: 136, endPoint x: 97, endPoint y: 152, distance: 34.7
click at [97, 152] on h4 "MONTGOMERY COUNTY TAX CLAIM BUREAU" at bounding box center [103, 149] width 96 height 29
click at [516, 471] on div "SPRING-FORD SD/[GEOGRAPHIC_DATA] [GEOGRAPHIC_DATA] HISTORY Selected 4" at bounding box center [660, 300] width 1253 height 506
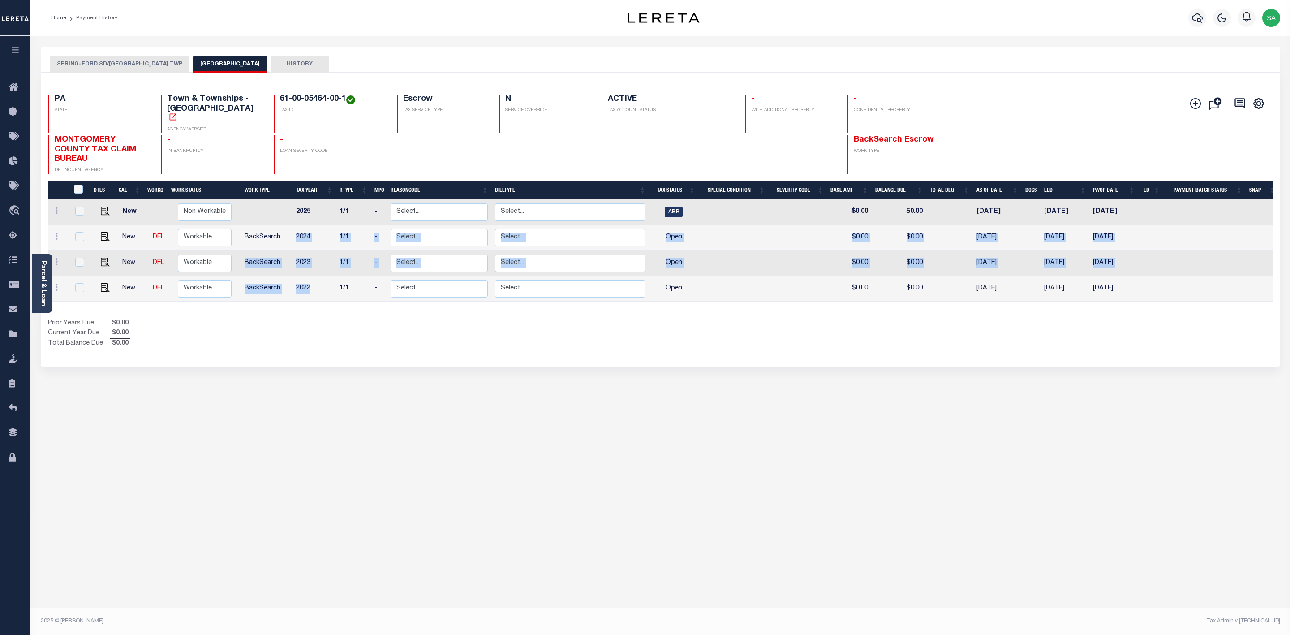
drag, startPoint x: 297, startPoint y: 230, endPoint x: 313, endPoint y: 282, distance: 54.8
click at [313, 282] on tbody "New Non Workable Workable 2025 1/1 - Select... Payment Reversal Taxable Value C…" at bounding box center [663, 250] width 1231 height 102
click at [463, 434] on div "SPRING-FORD SD/UPPER PROVIDENCE TWP UPPER PROVIDENCE TOWNSHIP HISTORY Selected 4" at bounding box center [660, 300] width 1253 height 506
click at [358, 447] on div "SPRING-FORD SD/UPPER PROVIDENCE TWP UPPER PROVIDENCE TOWNSHIP HISTORY Selected 4" at bounding box center [660, 300] width 1253 height 506
drag, startPoint x: 295, startPoint y: 205, endPoint x: 318, endPoint y: 207, distance: 23.0
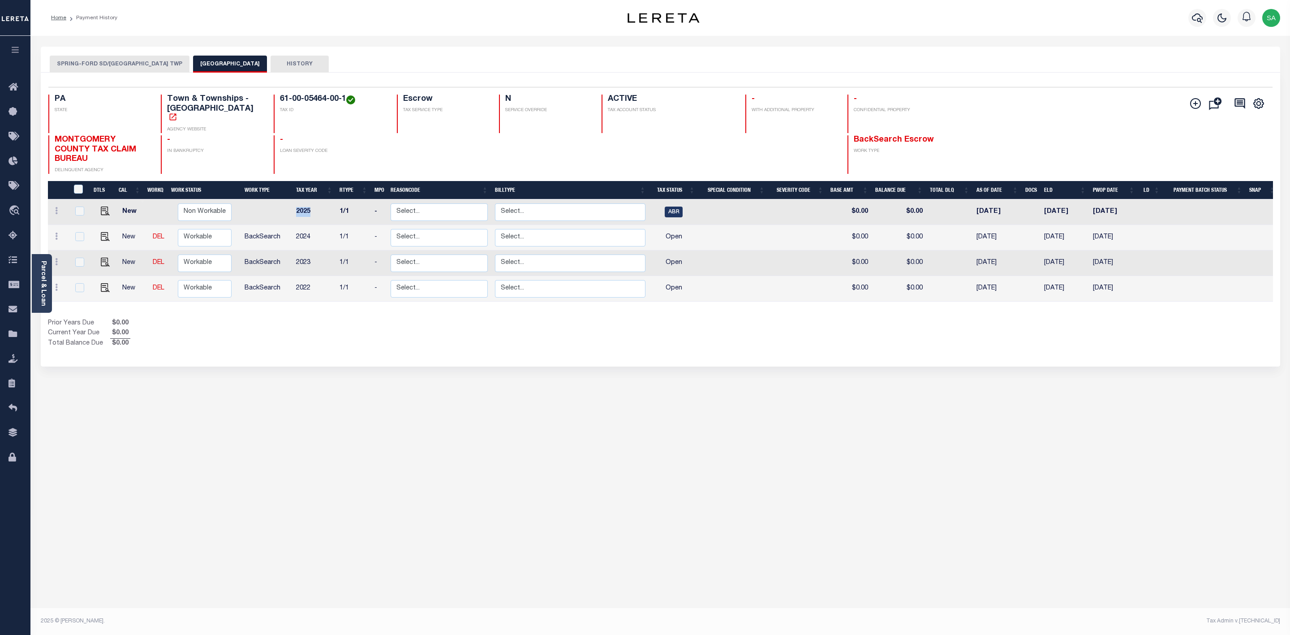
click at [318, 207] on td "2025" at bounding box center [313, 212] width 43 height 26
checkbox input "true"
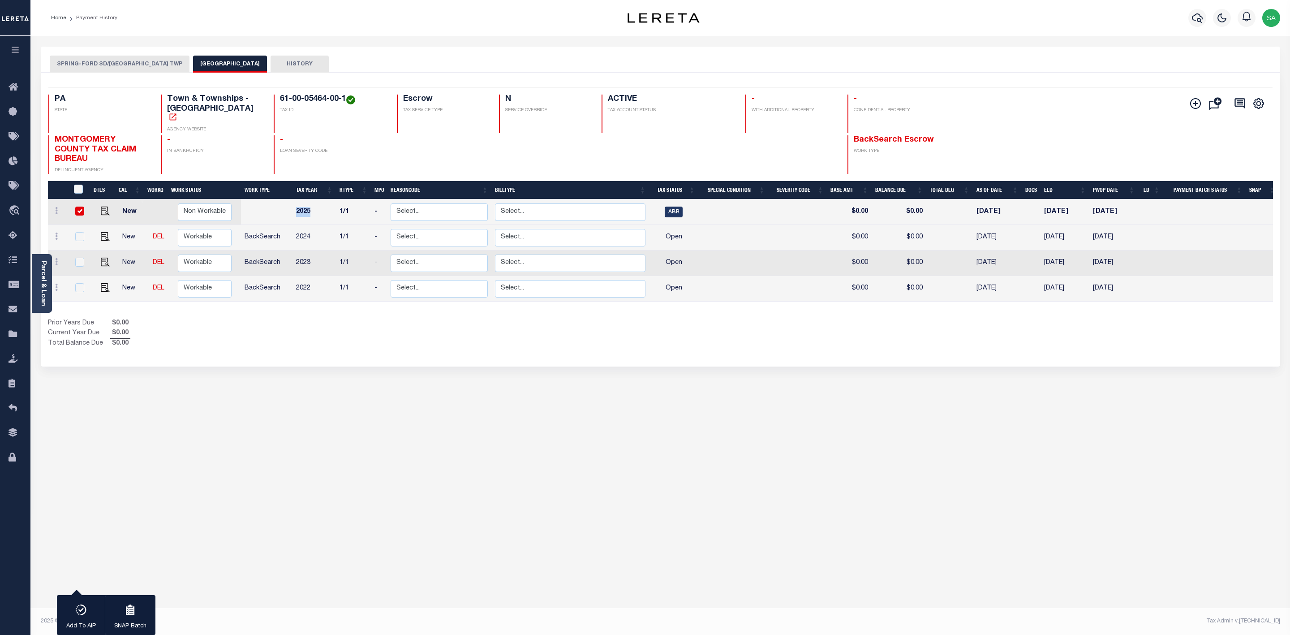
drag, startPoint x: 191, startPoint y: 62, endPoint x: 273, endPoint y: 63, distance: 82.0
click at [267, 63] on button "[GEOGRAPHIC_DATA]" at bounding box center [230, 64] width 74 height 17
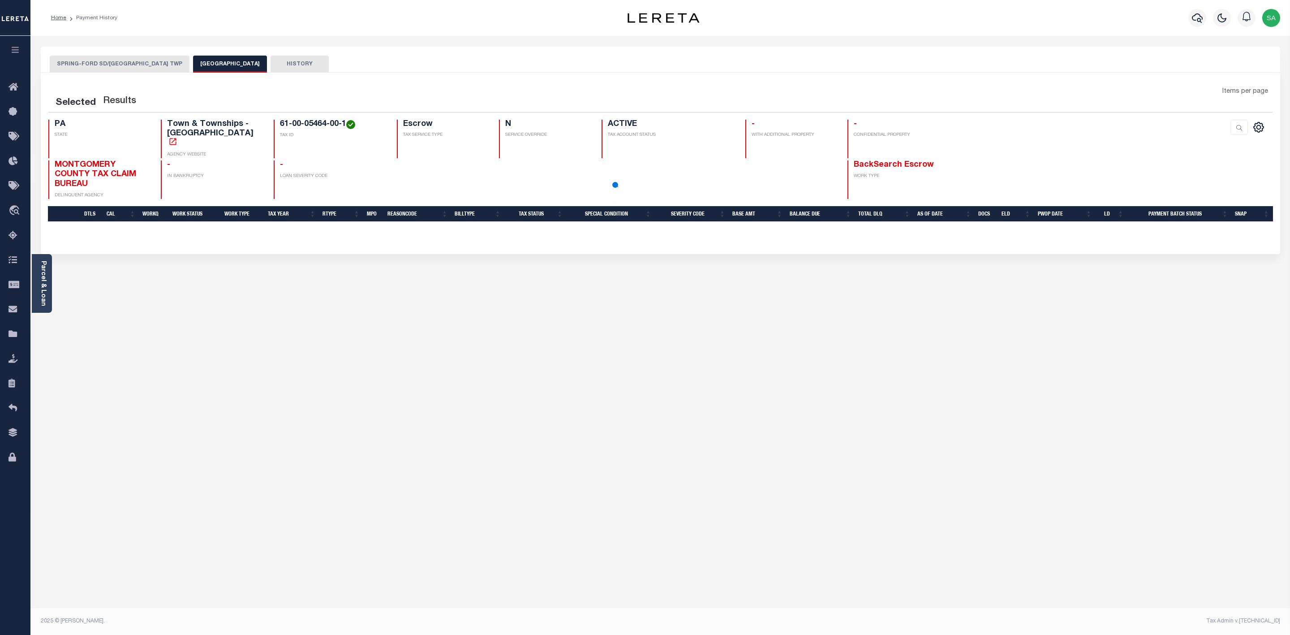
click at [267, 69] on button "[GEOGRAPHIC_DATA]" at bounding box center [230, 64] width 74 height 17
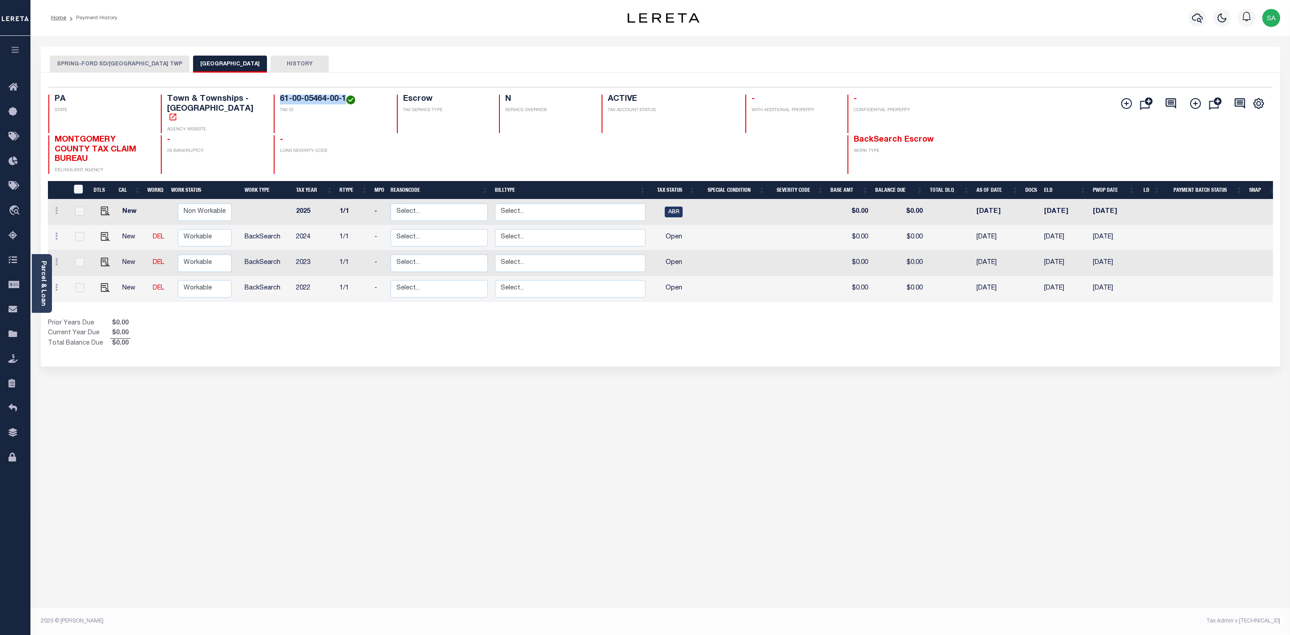
drag, startPoint x: 345, startPoint y: 97, endPoint x: 276, endPoint y: 98, distance: 69.4
click at [276, 98] on div "61-00-05464-00-1 TAX ID" at bounding box center [330, 114] width 112 height 39
copy h4 "61-00-05464-00-1"
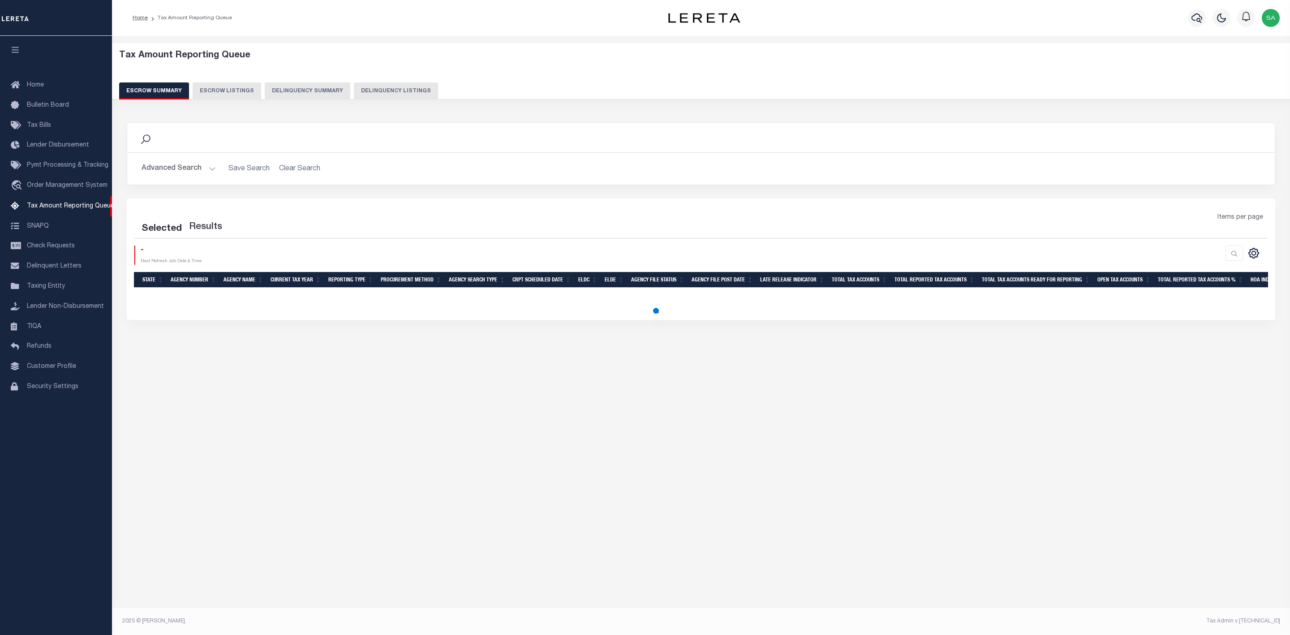
select select "500"
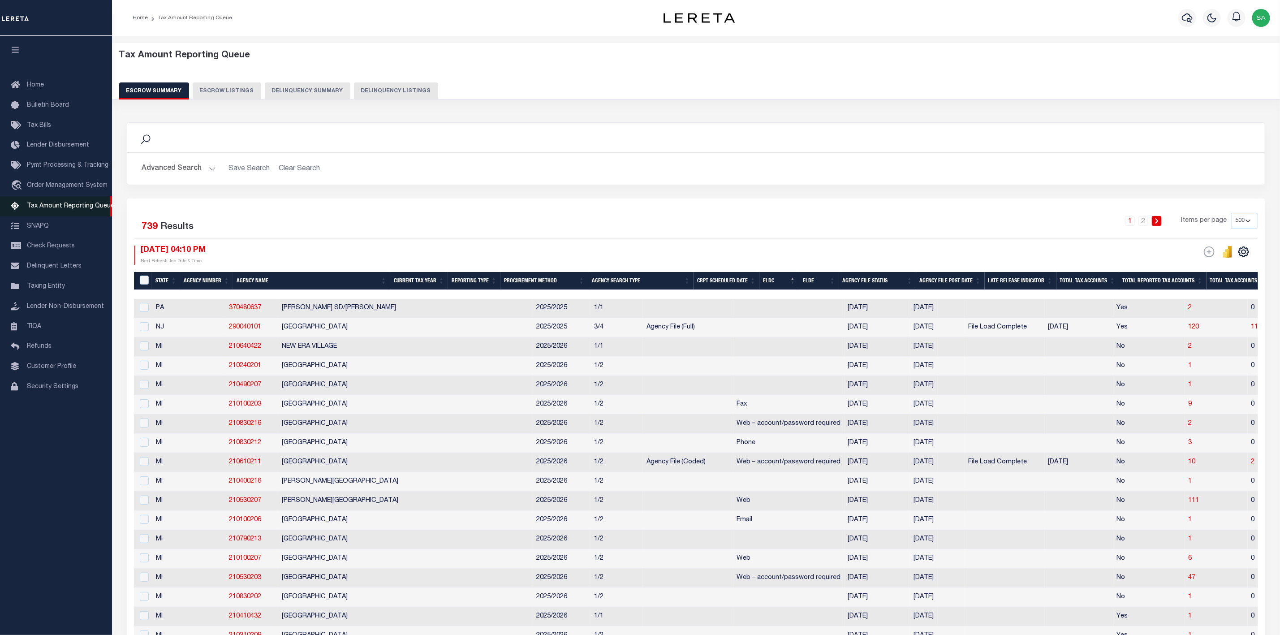
click at [82, 209] on span "Tax Amount Reporting Queue" at bounding box center [70, 206] width 87 height 6
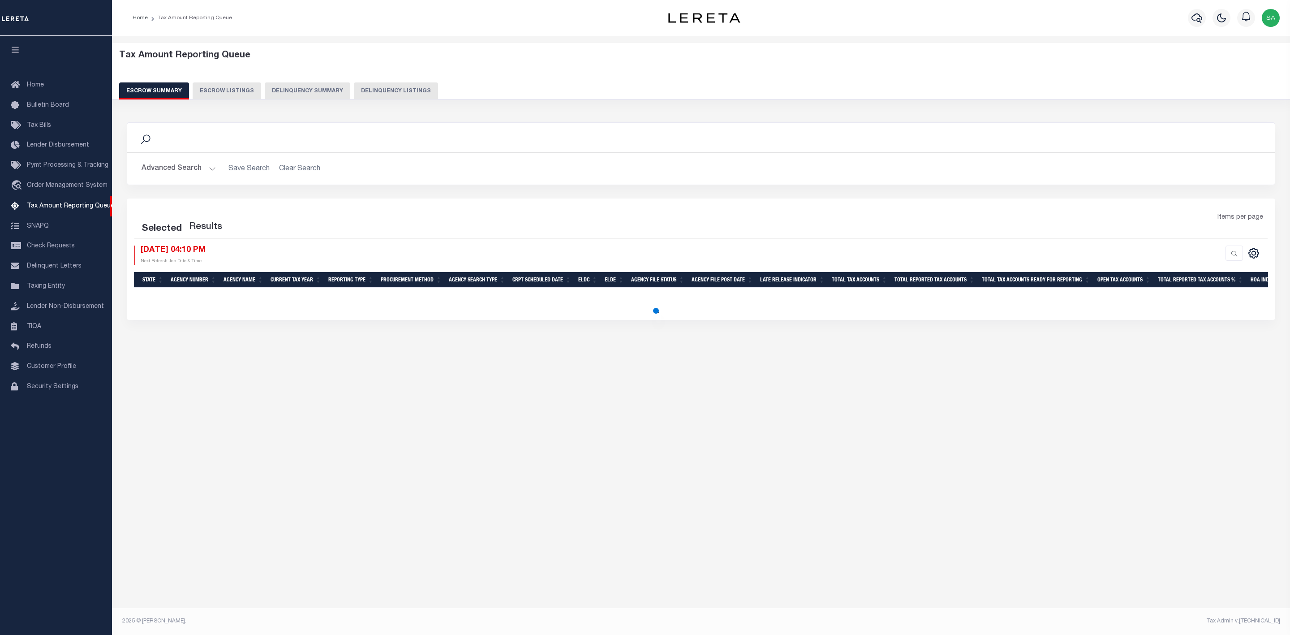
select select "500"
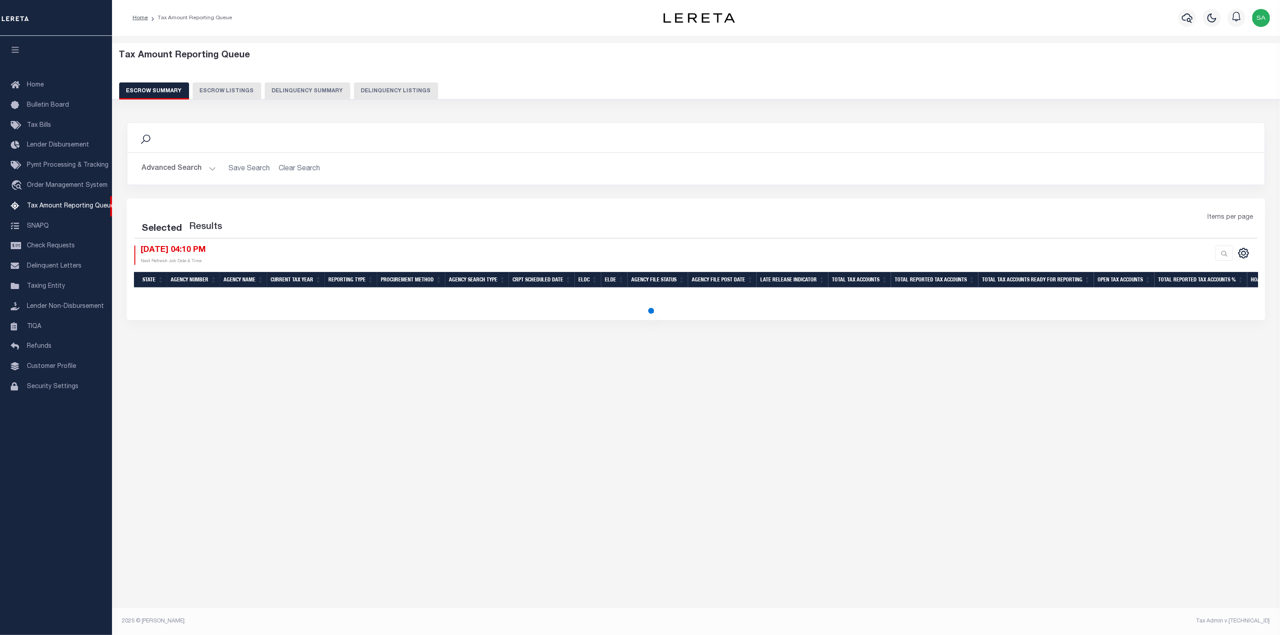
select select "500"
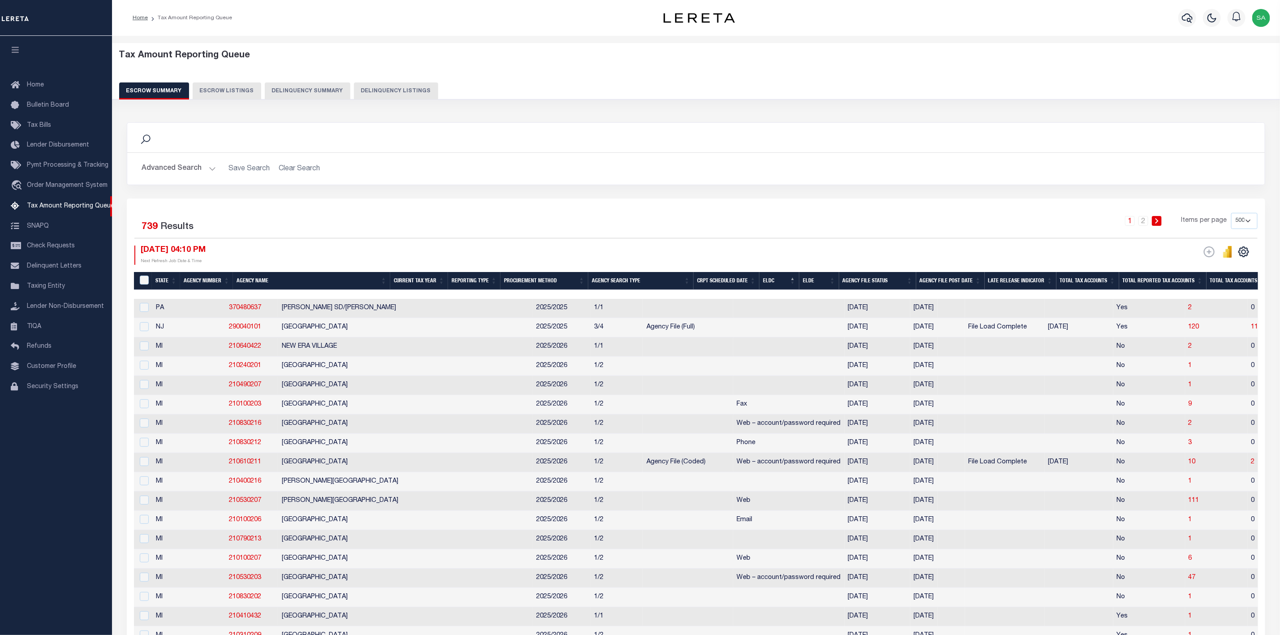
scroll to position [774, 0]
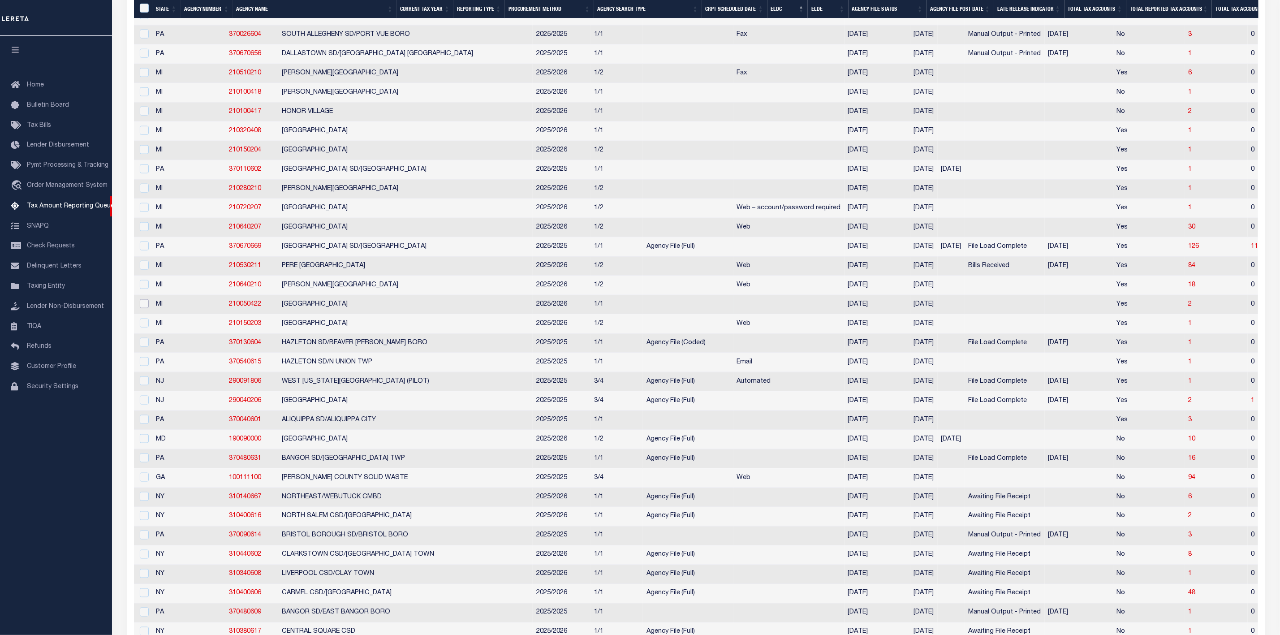
click at [143, 308] on input "checkbox" at bounding box center [144, 303] width 9 height 9
checkbox input "true"
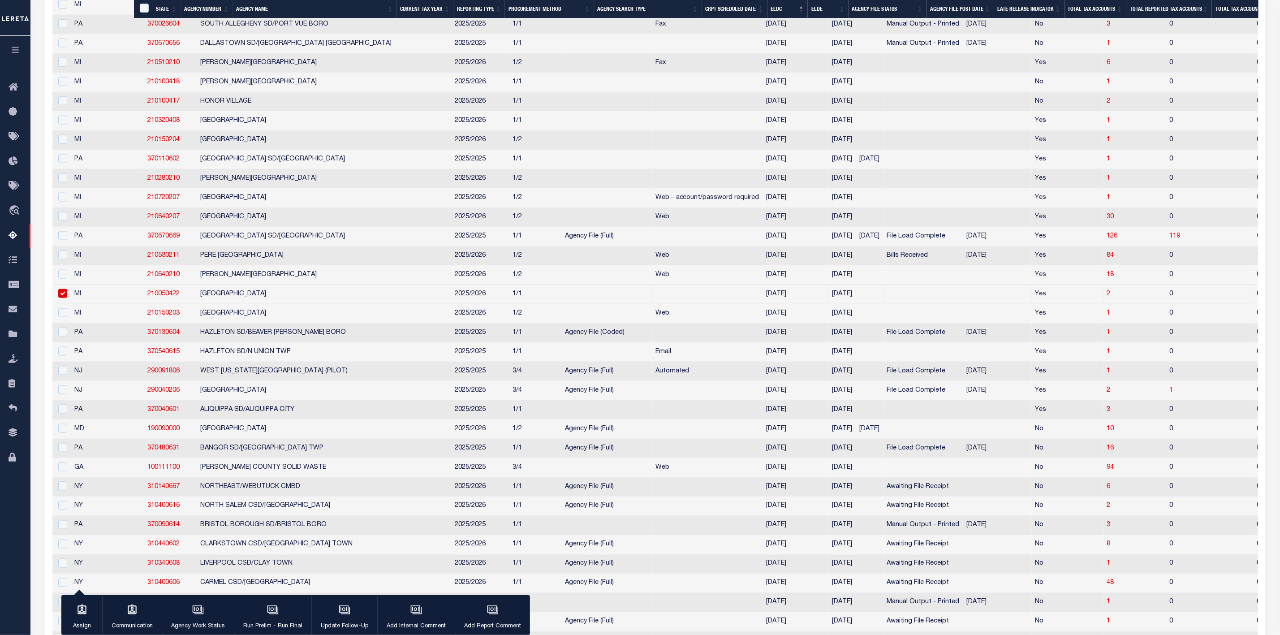
scroll to position [772, 0]
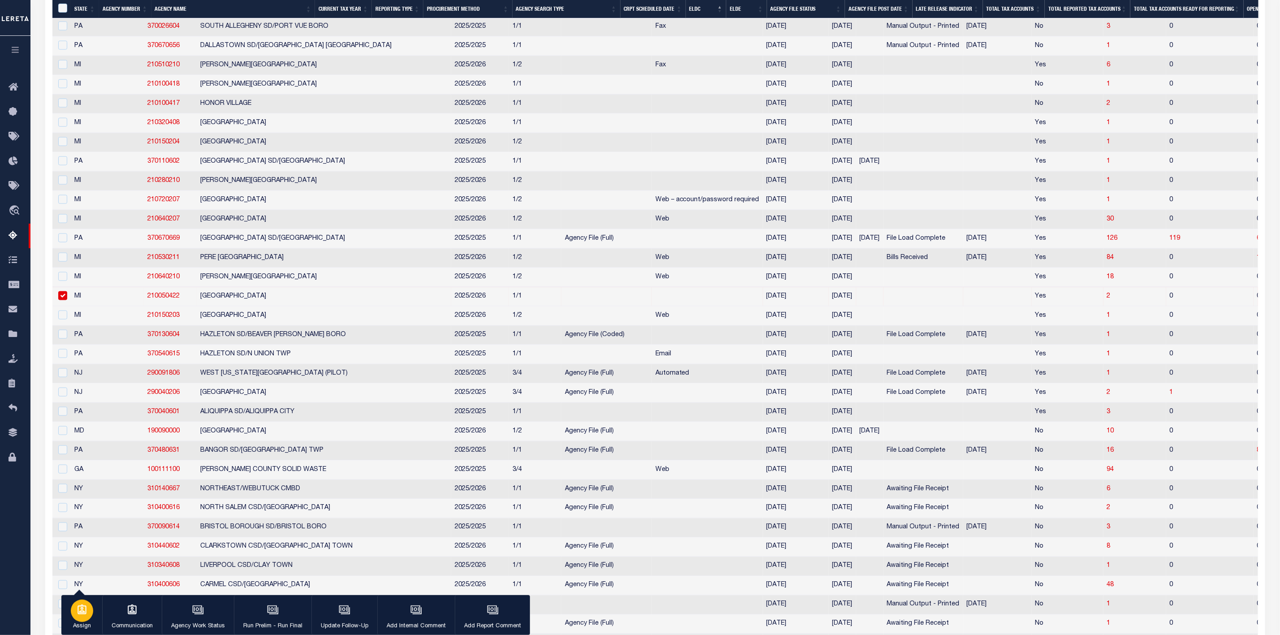
click at [86, 617] on div "button" at bounding box center [82, 610] width 22 height 22
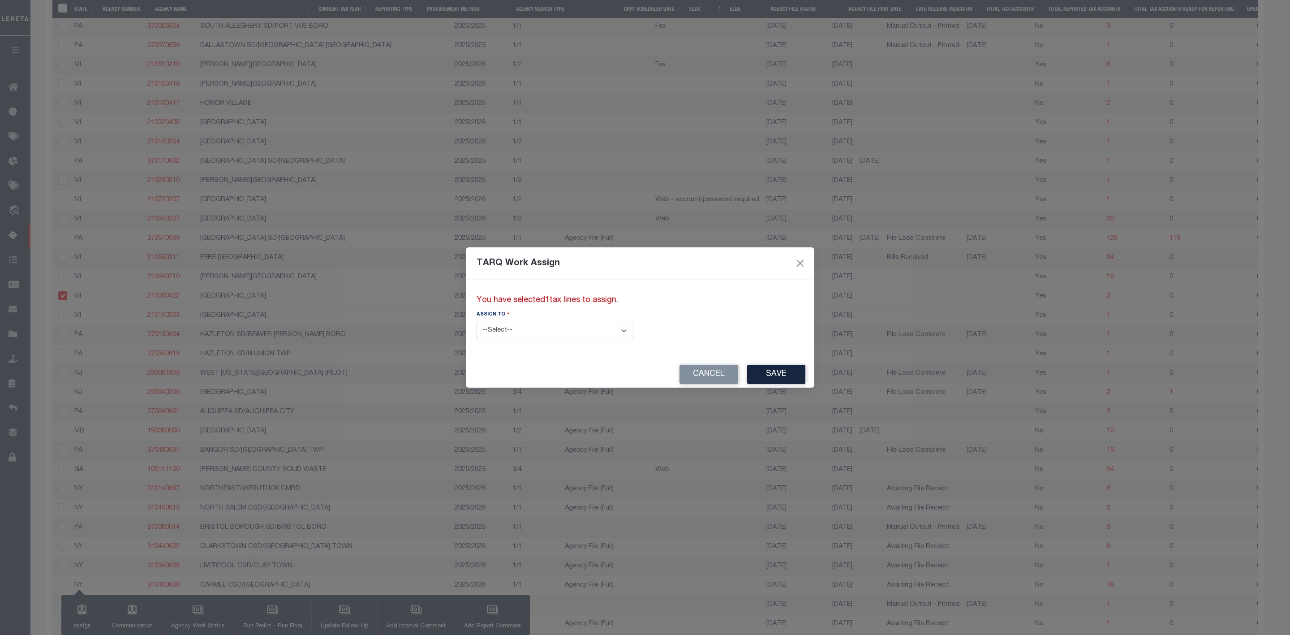
click at [520, 332] on select "--Select-- --Unassigned-- --Unassigned-- [PERSON_NAME] [PERSON_NAME] [PERSON_NA…" at bounding box center [555, 330] width 157 height 17
select select "[PERSON_NAME]"
click at [477, 322] on select "--Select-- --Unassigned-- --Unassigned-- [PERSON_NAME] [PERSON_NAME] [PERSON_NA…" at bounding box center [555, 330] width 157 height 17
click at [747, 375] on button "Save" at bounding box center [776, 374] width 58 height 19
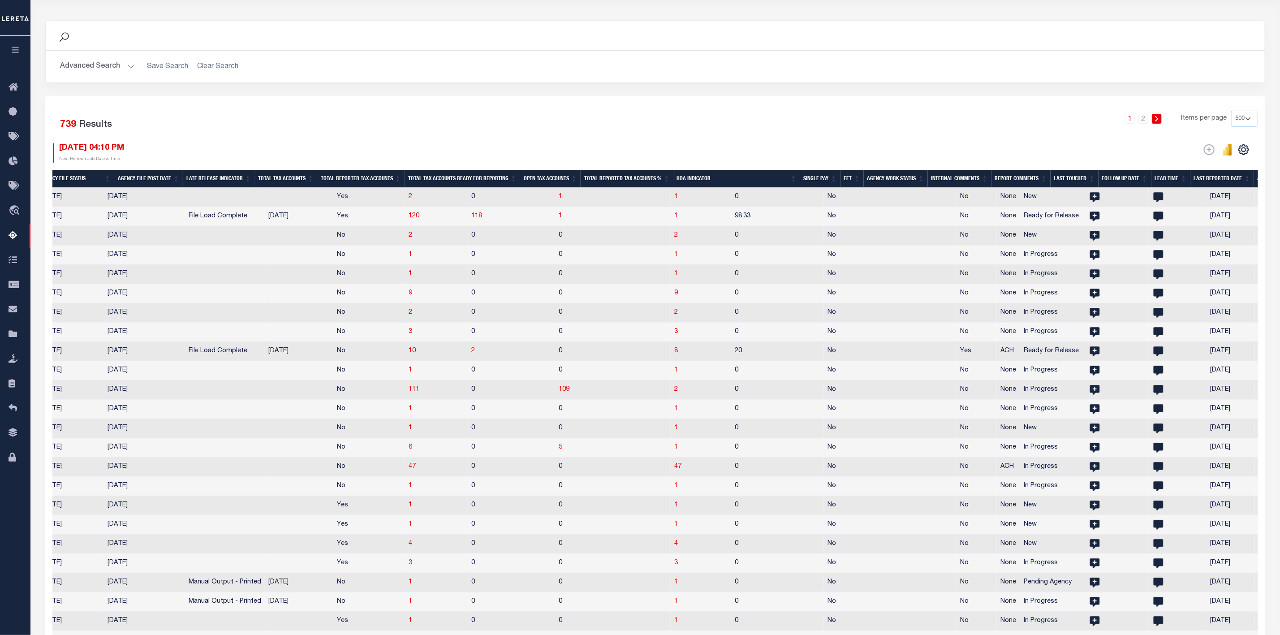
scroll to position [0, 730]
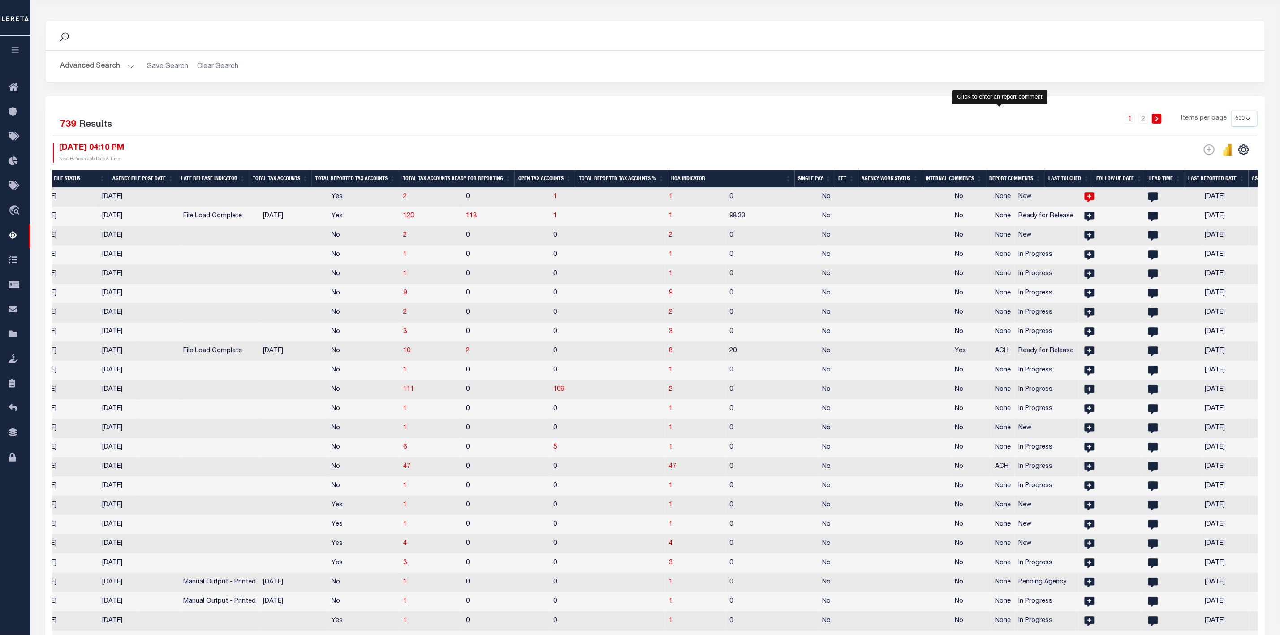
click at [1084, 199] on icon at bounding box center [1090, 197] width 12 height 12
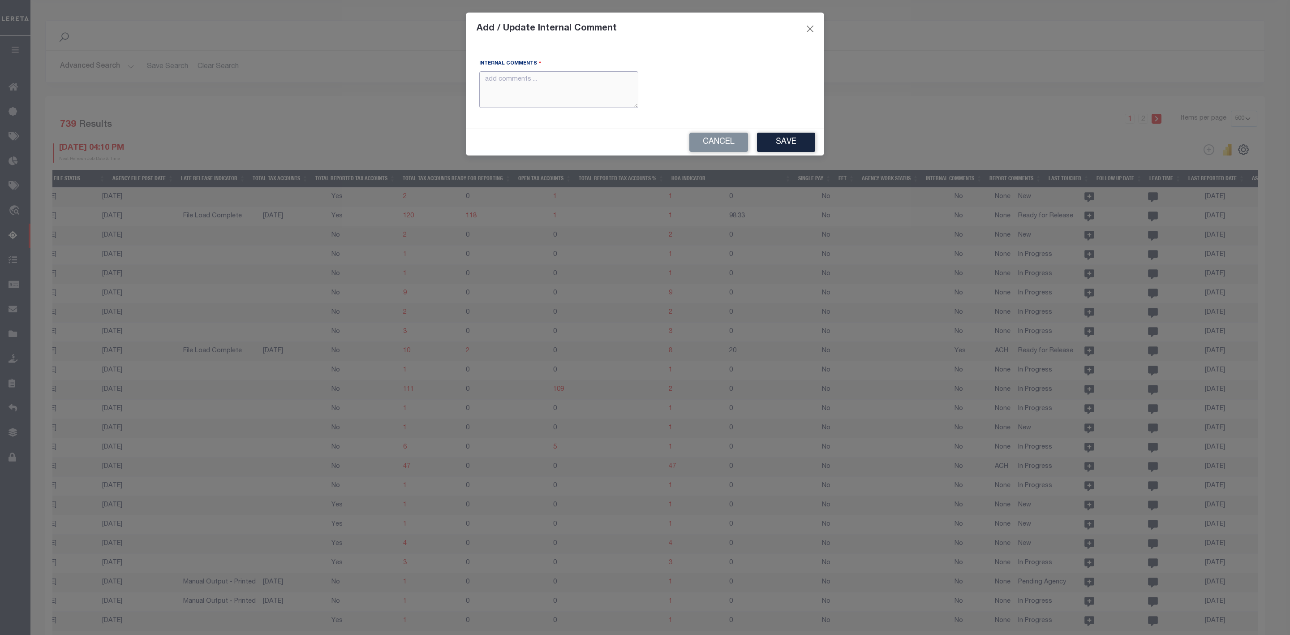
click at [554, 96] on textarea "Internal Comments" at bounding box center [558, 89] width 159 height 37
click at [571, 96] on textarea "Internal Comments" at bounding box center [558, 89] width 159 height 37
click at [806, 32] on button "Close" at bounding box center [810, 29] width 12 height 12
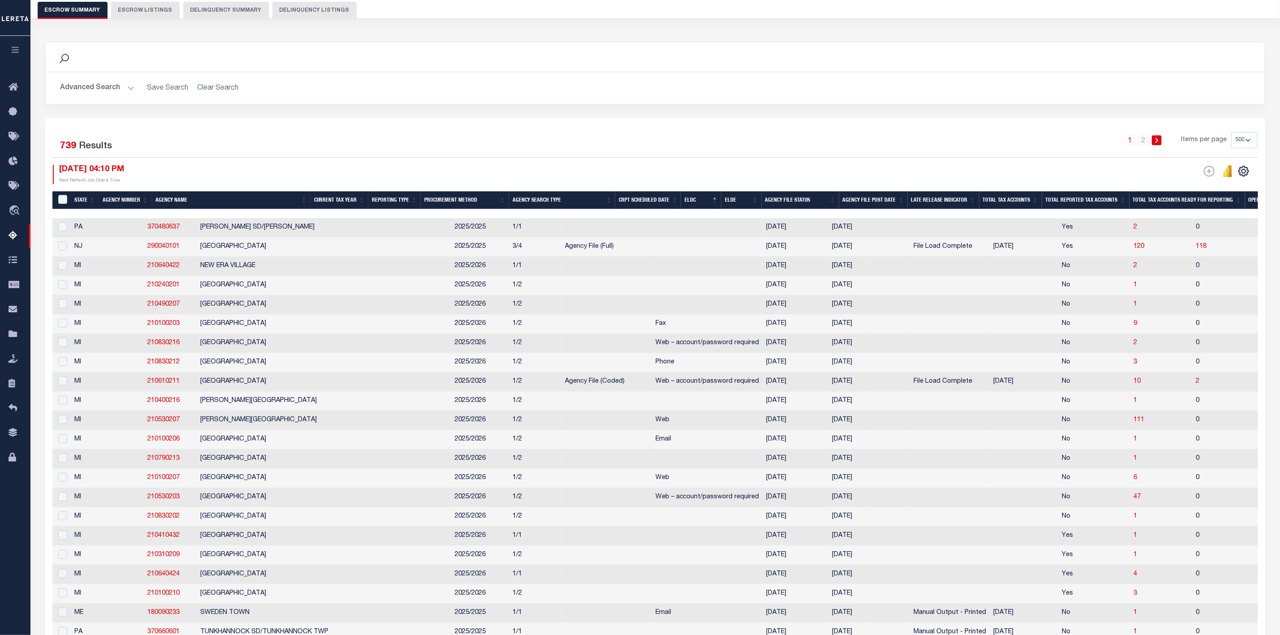
scroll to position [35, 0]
